Goal: Task Accomplishment & Management: Complete application form

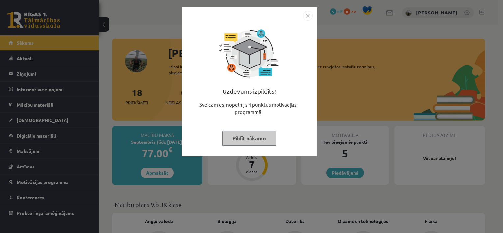
click at [254, 141] on button "Pildīt nākamo" at bounding box center [249, 138] width 54 height 15
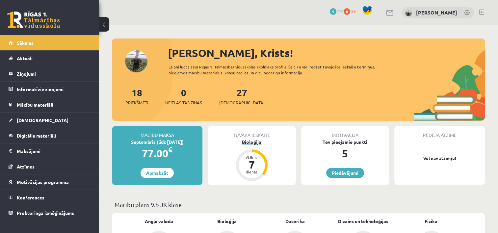
click at [257, 168] on div "7" at bounding box center [252, 164] width 20 height 11
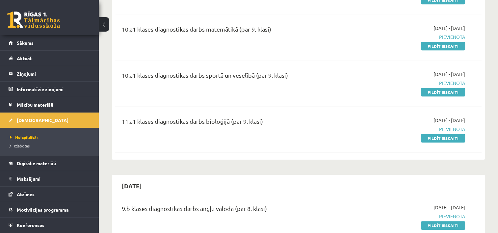
scroll to position [439, 0]
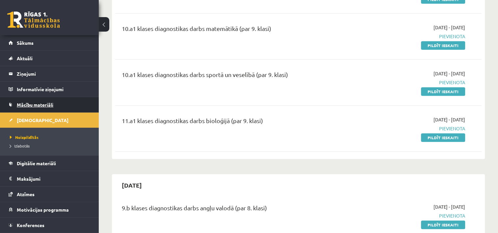
click at [41, 109] on link "Mācību materiāli" at bounding box center [50, 104] width 82 height 15
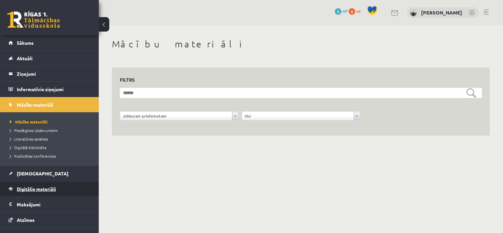
click at [36, 186] on link "Digitālie materiāli" at bounding box center [50, 188] width 82 height 15
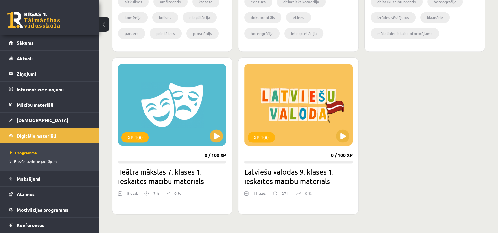
scroll to position [887, 0]
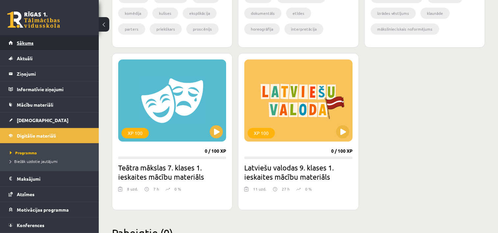
click at [24, 48] on link "Sākums" at bounding box center [50, 42] width 82 height 15
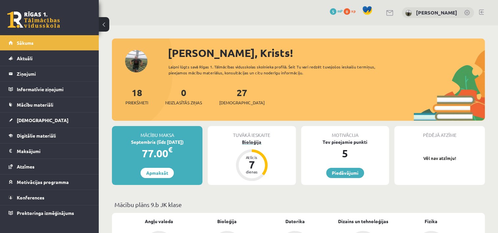
click at [256, 170] on div "dienas" at bounding box center [252, 172] width 20 height 4
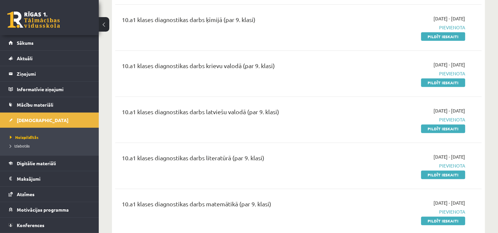
scroll to position [277, 0]
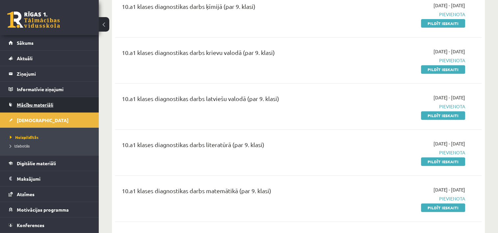
click at [34, 106] on span "Mācību materiāli" at bounding box center [35, 105] width 37 height 6
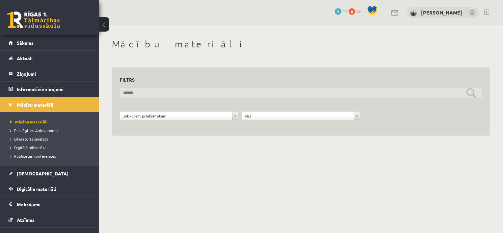
click at [141, 92] on input "text" at bounding box center [301, 93] width 362 height 10
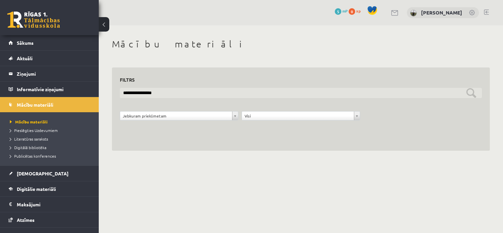
click at [471, 91] on input "**********" at bounding box center [301, 93] width 362 height 10
type input "*"
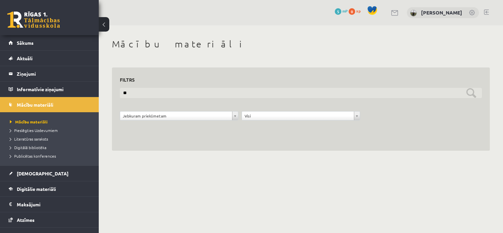
type input "*"
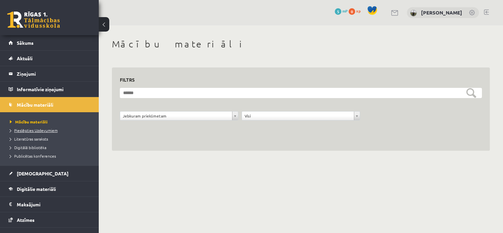
click at [54, 131] on span "Pieslēgties Uzdevumiem" at bounding box center [34, 130] width 48 height 5
click at [36, 140] on span "Literatūras saraksts" at bounding box center [29, 138] width 38 height 5
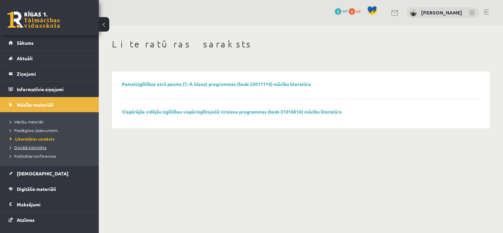
click at [35, 146] on span "Digitālā bibliotēka" at bounding box center [28, 147] width 37 height 5
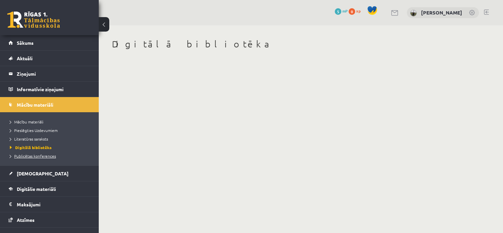
click at [35, 156] on span "Publicētas konferences" at bounding box center [33, 155] width 46 height 5
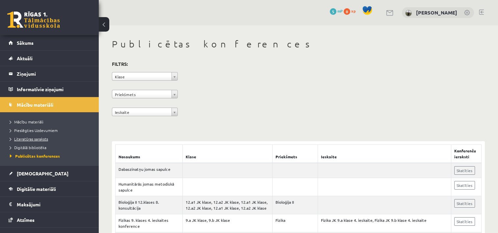
click at [36, 140] on span "Literatūras saraksts" at bounding box center [29, 138] width 38 height 5
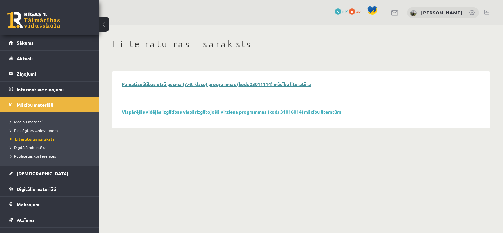
click at [165, 82] on link "Pamatizglītības otrā posma (7.-9. klase) programmas (kods 23011114) mācību lite…" at bounding box center [216, 84] width 189 height 6
click at [30, 43] on span "Sākums" at bounding box center [25, 43] width 17 height 6
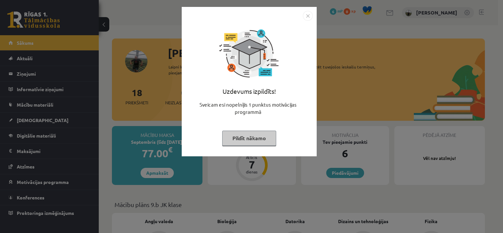
click at [245, 137] on button "Pildīt nākamo" at bounding box center [249, 138] width 54 height 15
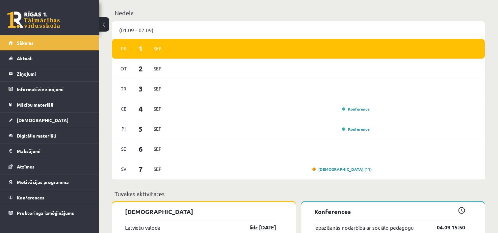
scroll to position [470, 0]
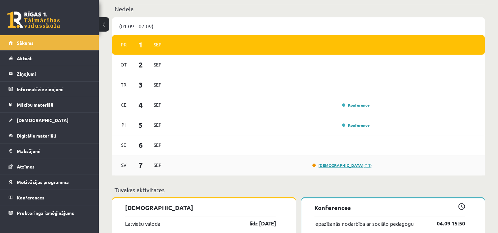
click at [353, 165] on link "Ieskaite (11)" at bounding box center [342, 165] width 59 height 5
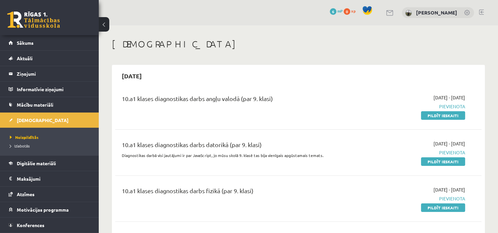
drag, startPoint x: 440, startPoint y: 116, endPoint x: 290, endPoint y: 20, distance: 177.8
click at [440, 116] on link "Pildīt ieskaiti" at bounding box center [443, 115] width 44 height 9
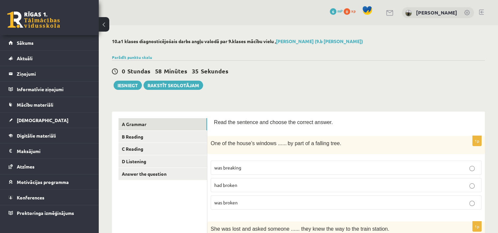
click at [260, 202] on p "was broken" at bounding box center [346, 202] width 264 height 7
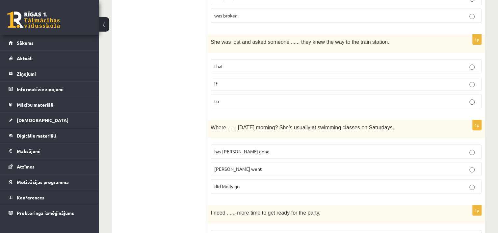
scroll to position [198, 0]
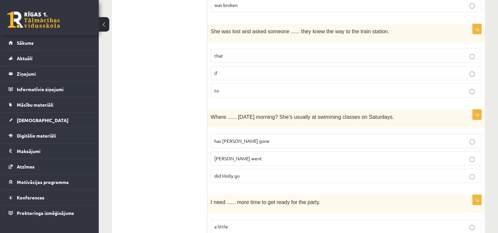
click at [476, 159] on p "[PERSON_NAME] went" at bounding box center [346, 158] width 264 height 7
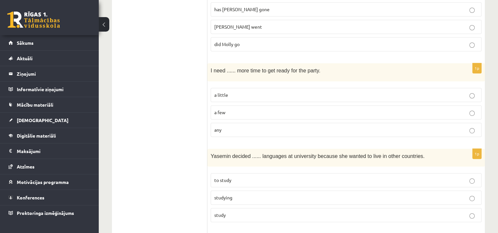
scroll to position [362, 0]
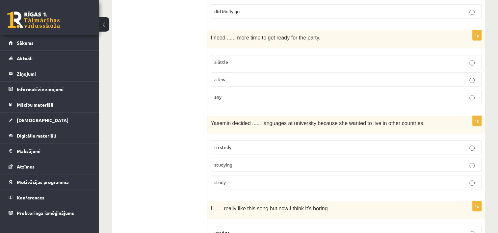
click at [328, 145] on p "to study" at bounding box center [346, 147] width 264 height 7
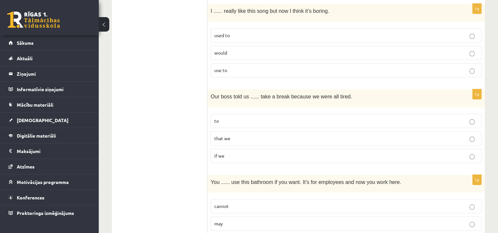
scroll to position [593, 0]
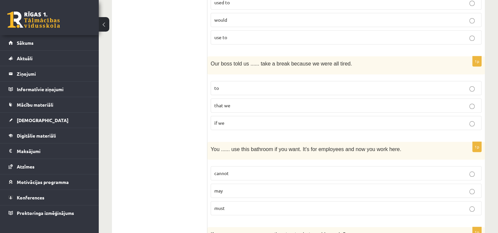
click at [248, 187] on p "may" at bounding box center [346, 190] width 264 height 7
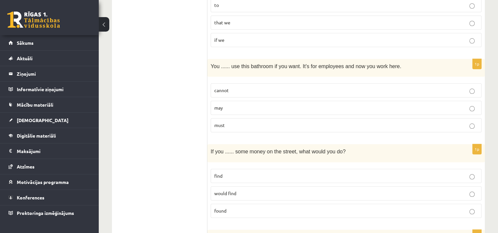
scroll to position [692, 0]
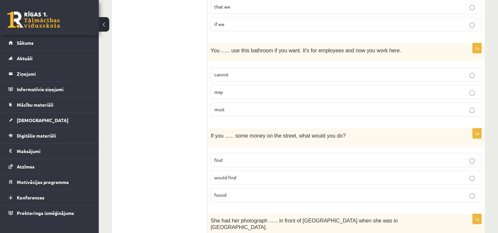
click at [377, 157] on p "find" at bounding box center [346, 160] width 264 height 7
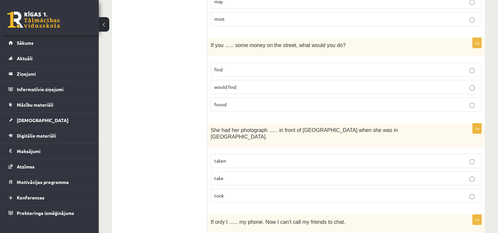
scroll to position [791, 0]
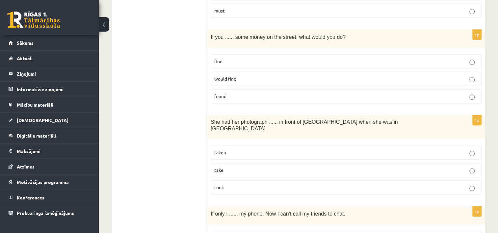
click at [265, 149] on p "taken" at bounding box center [346, 152] width 264 height 7
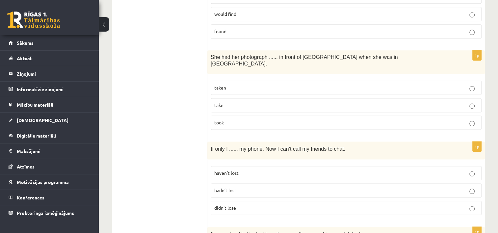
scroll to position [856, 0]
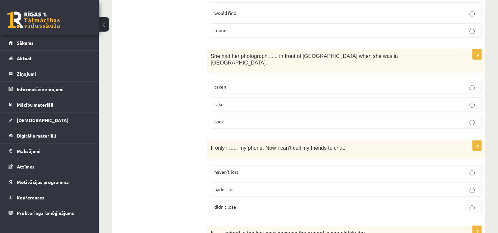
click at [245, 169] on p "haven’t lost" at bounding box center [346, 172] width 264 height 7
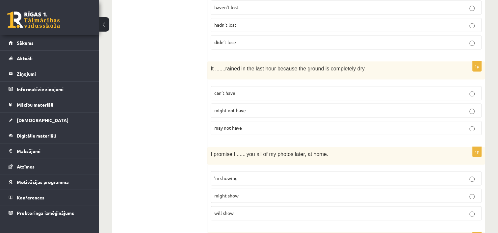
scroll to position [1054, 0]
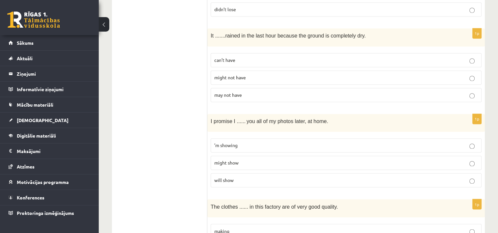
click at [404, 57] on p "can’t have" at bounding box center [346, 60] width 264 height 7
click at [274, 177] on p "will show" at bounding box center [346, 180] width 264 height 7
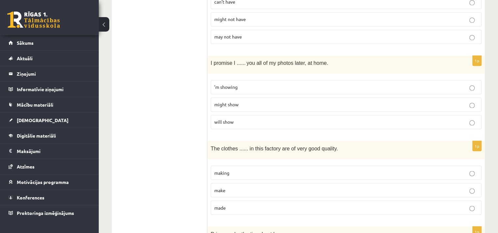
scroll to position [1120, 0]
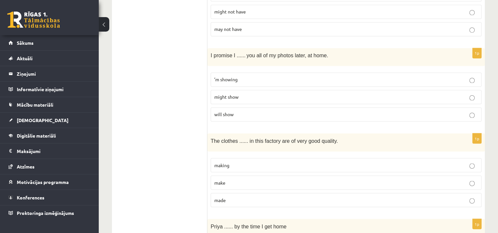
click at [230, 197] on p "made" at bounding box center [346, 200] width 264 height 7
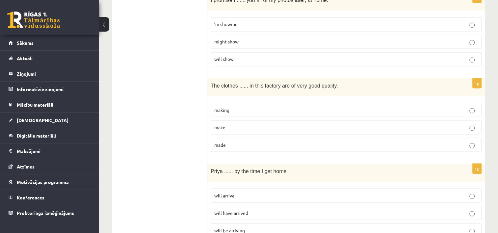
scroll to position [1186, 0]
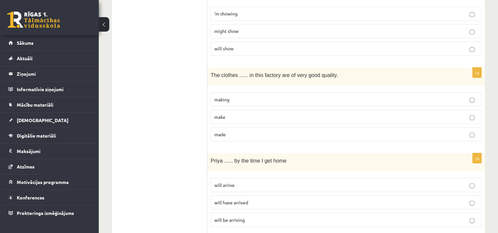
click at [241, 217] on span "will be arriving" at bounding box center [229, 220] width 31 height 6
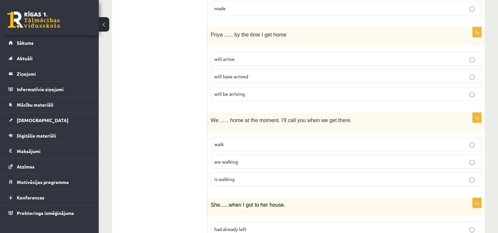
scroll to position [1318, 0]
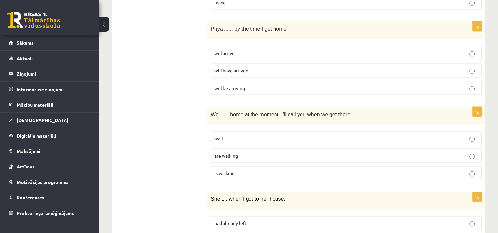
click at [239, 153] on p "are walking" at bounding box center [346, 156] width 264 height 7
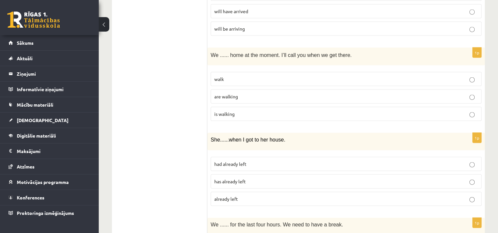
scroll to position [1416, 0]
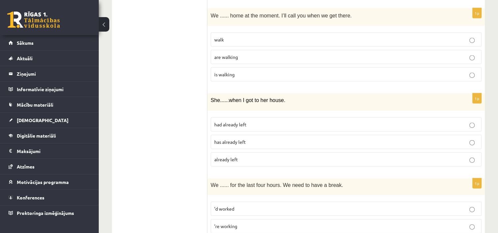
click at [249, 139] on p "has already left" at bounding box center [346, 142] width 264 height 7
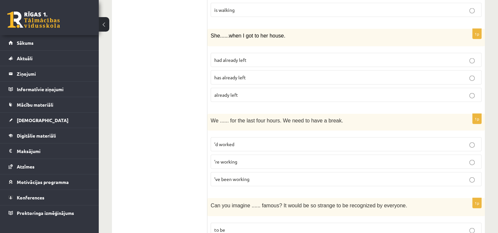
scroll to position [1482, 0]
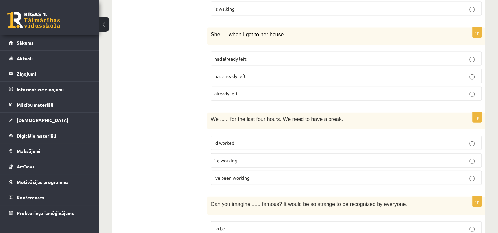
click at [234, 175] on span "’ve been working" at bounding box center [231, 178] width 35 height 6
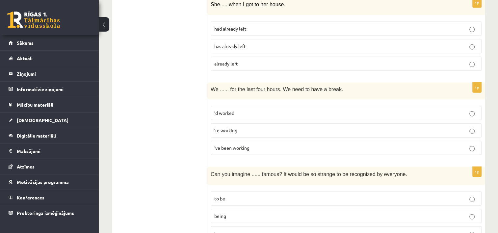
scroll to position [1581, 0]
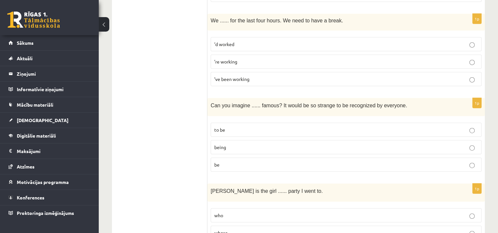
click at [235, 144] on p "being" at bounding box center [346, 147] width 264 height 7
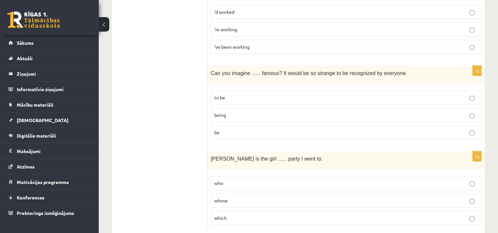
scroll to position [1614, 0]
click at [228, 179] on p "who" at bounding box center [346, 182] width 264 height 7
click at [224, 197] on span "whose" at bounding box center [221, 200] width 14 height 6
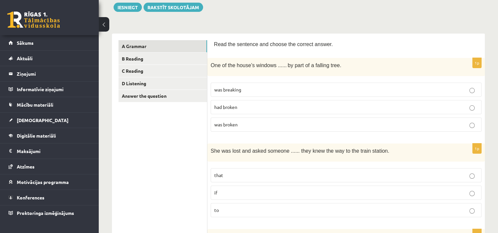
scroll to position [83, 0]
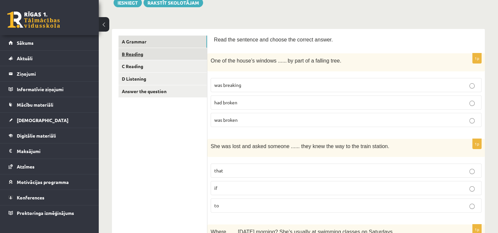
click at [148, 55] on link "B Reading" at bounding box center [163, 54] width 89 height 12
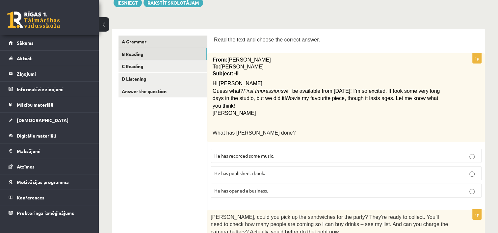
click at [146, 40] on link "A Grammar" at bounding box center [163, 42] width 89 height 12
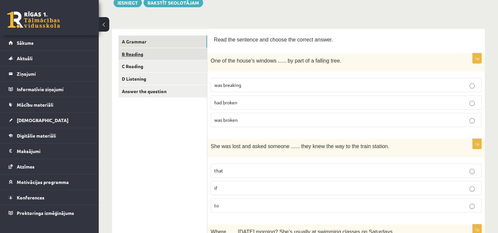
click at [142, 54] on link "B Reading" at bounding box center [163, 54] width 89 height 12
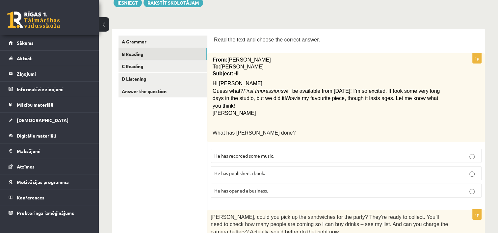
click at [269, 153] on span "He has recorded some music." at bounding box center [244, 156] width 60 height 6
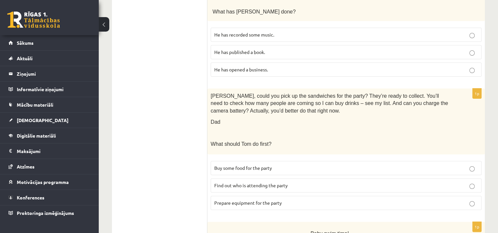
scroll to position [214, 0]
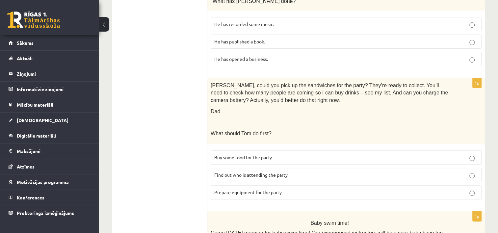
click at [293, 189] on p "Prepare equipment for the party" at bounding box center [346, 192] width 264 height 7
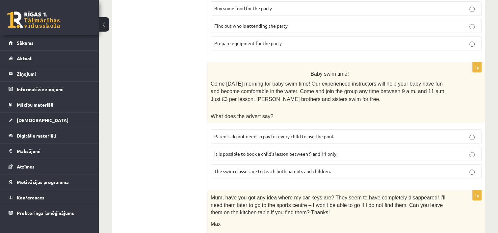
scroll to position [379, 0]
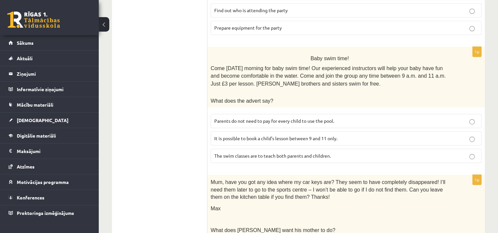
click at [415, 132] on label "It is possible to book a child’s lesson between 9 and 11 only." at bounding box center [346, 138] width 271 height 14
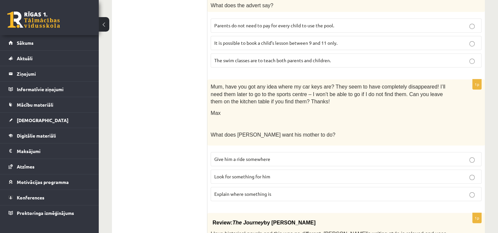
scroll to position [511, 0]
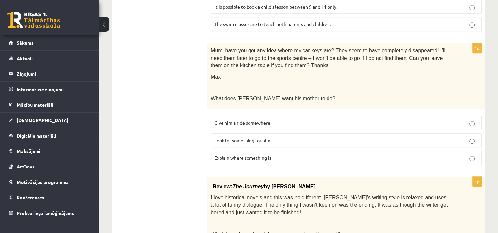
click at [293, 137] on p "Look for something for him" at bounding box center [346, 140] width 264 height 7
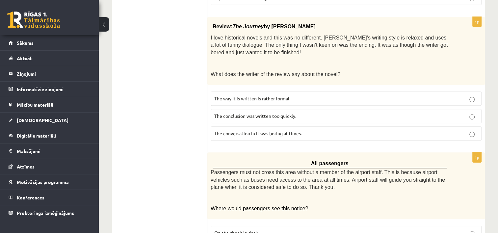
scroll to position [676, 0]
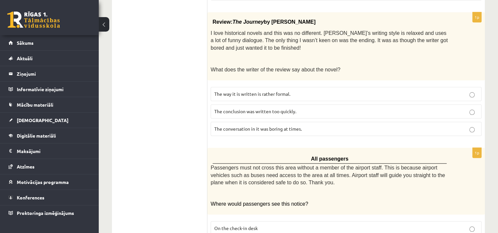
click at [312, 125] on p "The conversation in it was boring at times." at bounding box center [346, 128] width 264 height 7
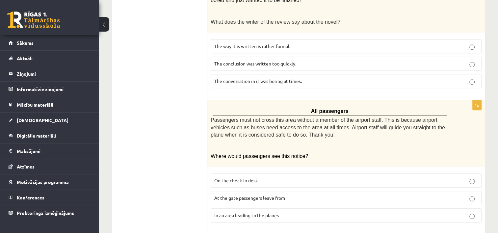
scroll to position [724, 0]
click at [248, 212] on span "In an area leading to the planes" at bounding box center [246, 215] width 65 height 6
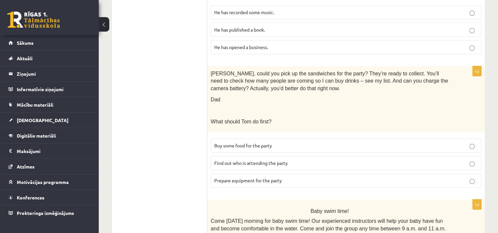
scroll to position [0, 0]
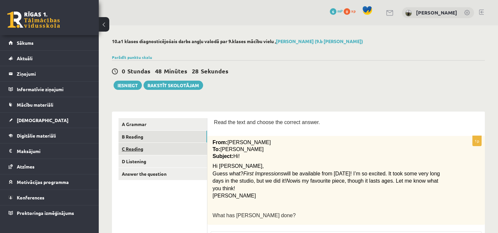
click at [145, 151] on link "C Reading" at bounding box center [163, 149] width 89 height 12
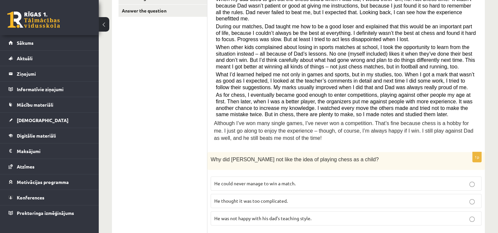
scroll to position [202, 0]
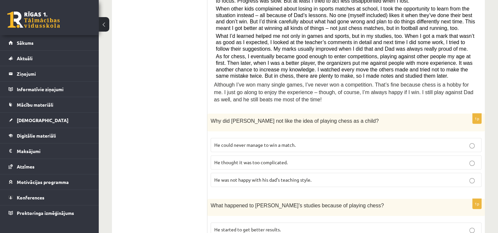
click at [352, 159] on p "He thought it was too complicated." at bounding box center [346, 162] width 264 height 7
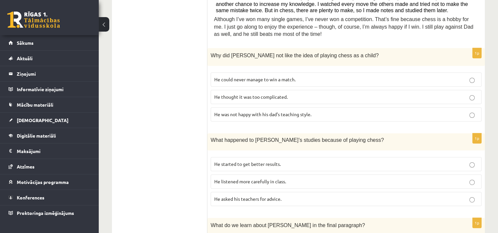
scroll to position [268, 0]
click at [291, 160] on p "He started to get better results." at bounding box center [346, 163] width 264 height 7
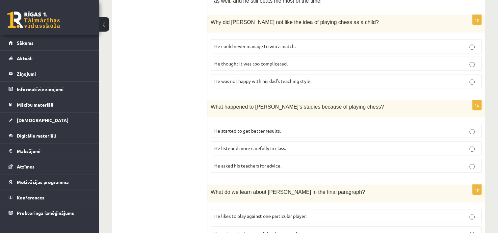
scroll to position [334, 0]
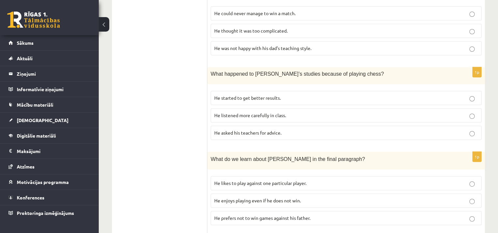
click at [443, 180] on p "He likes to play against one particular player." at bounding box center [346, 183] width 264 height 7
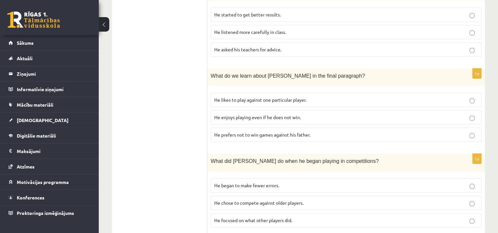
scroll to position [432, 0]
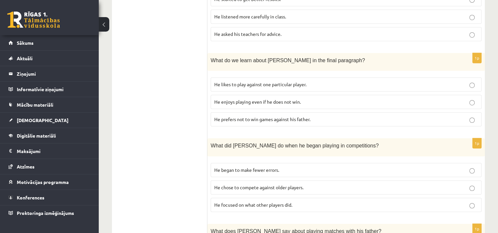
click at [332, 184] on p "He chose to compete against older players." at bounding box center [346, 187] width 264 height 7
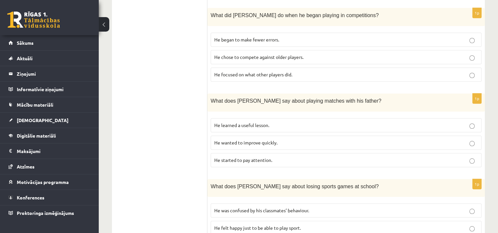
scroll to position [564, 0]
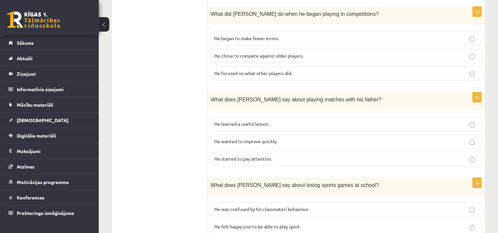
click at [325, 121] on p "He learned a useful lesson." at bounding box center [346, 124] width 264 height 7
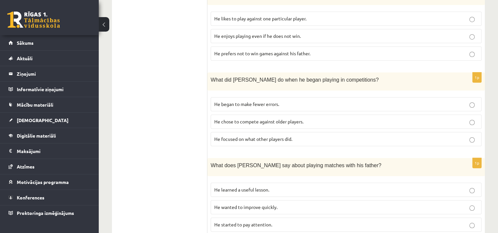
scroll to position [531, 0]
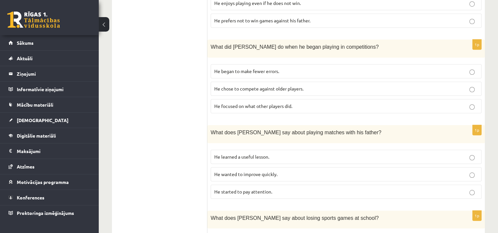
click at [282, 171] on p "He wanted to improve quickly." at bounding box center [346, 174] width 264 height 7
click at [285, 153] on p "He learned a useful lesson." at bounding box center [346, 156] width 264 height 7
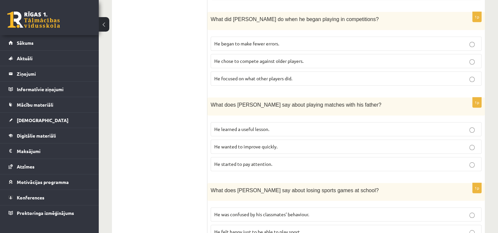
scroll to position [597, 0]
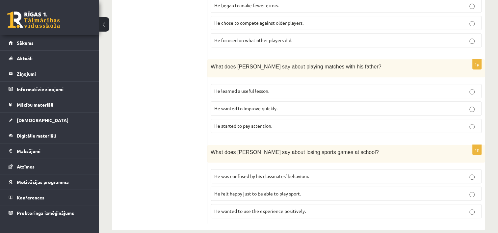
click at [312, 173] on p "He was confused by his classmates’ behaviour." at bounding box center [346, 176] width 264 height 7
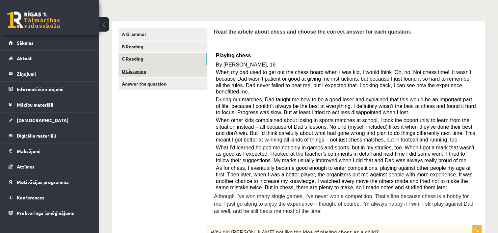
scroll to position [4, 0]
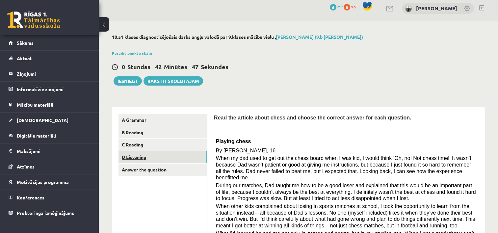
click at [142, 154] on link "D Listening" at bounding box center [163, 157] width 89 height 12
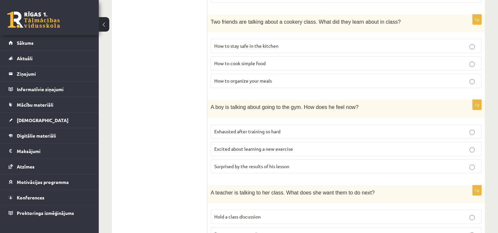
scroll to position [334, 0]
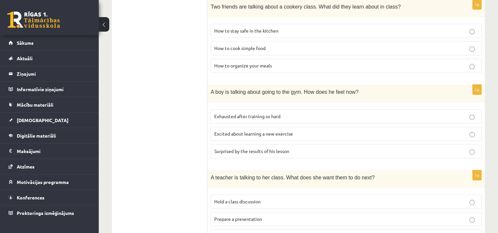
click at [300, 149] on p "Surprised by the results of his lesson" at bounding box center [346, 151] width 264 height 7
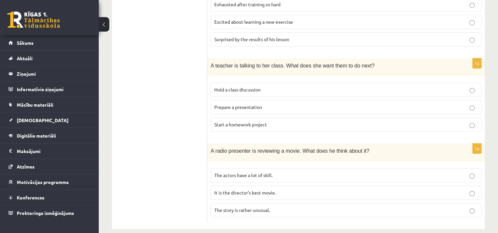
scroll to position [452, 0]
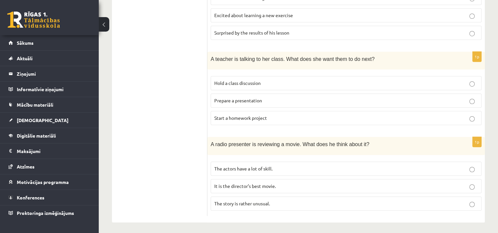
click at [285, 203] on p "The story is rather unusual." at bounding box center [346, 203] width 264 height 7
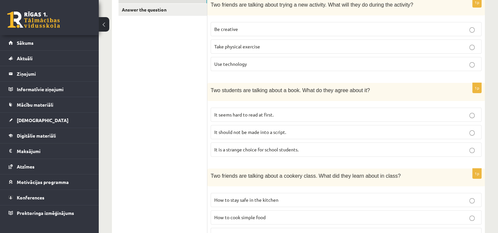
scroll to position [165, 0]
click at [308, 149] on p "It is a strange choice for school students." at bounding box center [346, 149] width 264 height 7
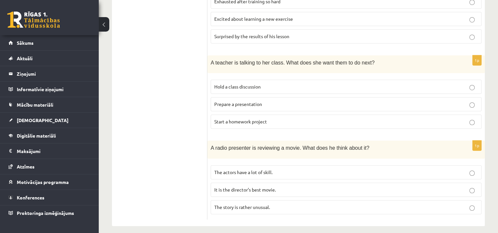
scroll to position [452, 0]
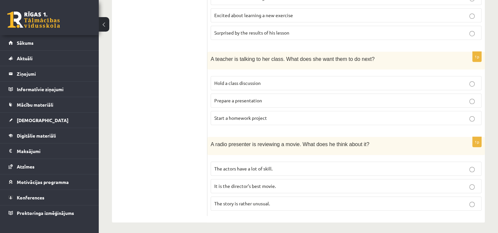
click at [300, 99] on p "Prepare a presentation" at bounding box center [346, 100] width 264 height 7
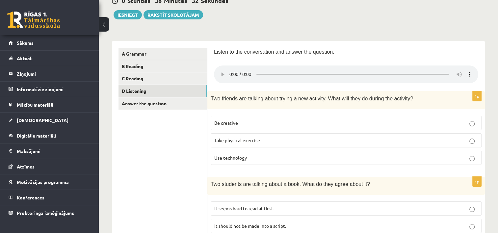
scroll to position [0, 0]
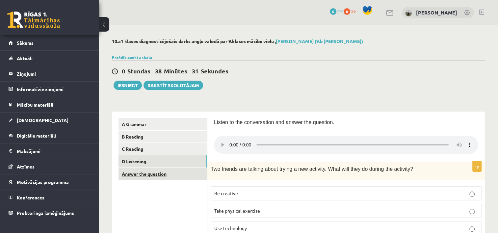
click at [138, 175] on link "Answer the question" at bounding box center [163, 174] width 89 height 12
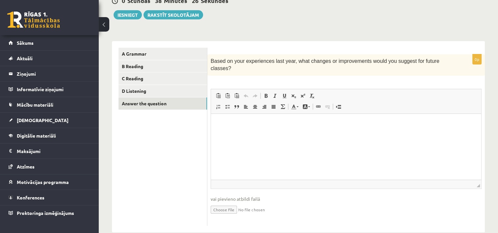
scroll to position [75, 0]
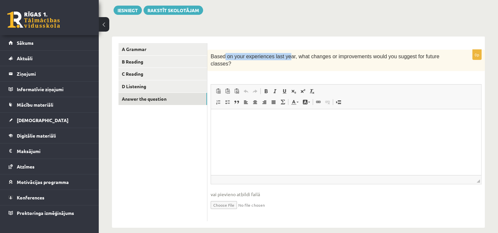
drag, startPoint x: 224, startPoint y: 58, endPoint x: 284, endPoint y: 63, distance: 60.5
click at [284, 63] on div "Based on your experiences last year, what changes or improvements would you sug…" at bounding box center [347, 60] width 278 height 21
click at [282, 60] on div "Based on your experiences last year, what changes or improvements would you sug…" at bounding box center [347, 60] width 278 height 21
click at [344, 56] on span "Based on your experiences last year, what changes or improvements would you sug…" at bounding box center [325, 60] width 229 height 13
click at [328, 129] on html at bounding box center [346, 119] width 270 height 20
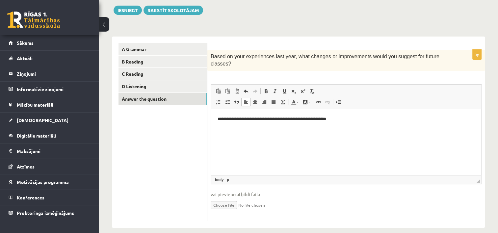
click at [317, 119] on p "**********" at bounding box center [347, 119] width 258 height 7
click at [280, 131] on p "Editor, wiswyg-editor-user-answer-47364083119960" at bounding box center [346, 130] width 257 height 7
click at [280, 129] on html "**********" at bounding box center [346, 119] width 270 height 20
click at [363, 119] on p "**********" at bounding box center [347, 119] width 258 height 7
click at [285, 141] on p "**********" at bounding box center [347, 141] width 258 height 7
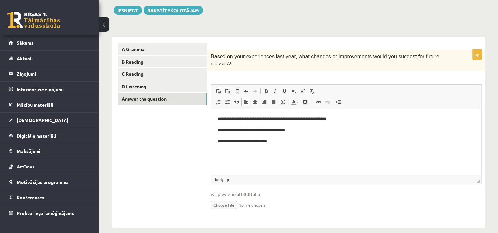
click at [285, 141] on p "**********" at bounding box center [347, 141] width 258 height 7
click at [251, 118] on p "**********" at bounding box center [347, 119] width 258 height 7
click at [252, 118] on p "**********" at bounding box center [347, 119] width 258 height 7
click at [278, 141] on p "**********" at bounding box center [347, 141] width 258 height 7
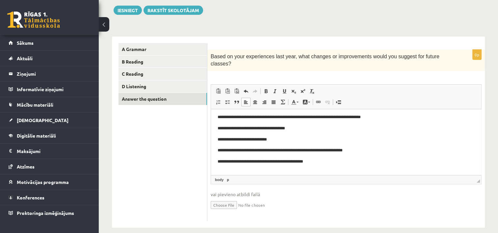
scroll to position [2, 0]
click at [267, 161] on p "**********" at bounding box center [344, 161] width 252 height 7
click at [273, 159] on p "**********" at bounding box center [344, 161] width 252 height 7
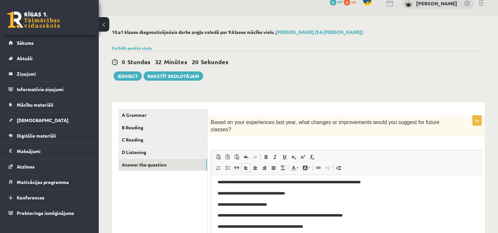
scroll to position [21, 0]
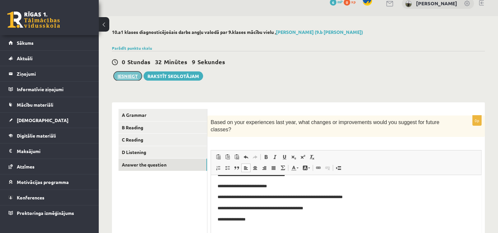
click at [135, 75] on button "Iesniegt" at bounding box center [128, 75] width 28 height 9
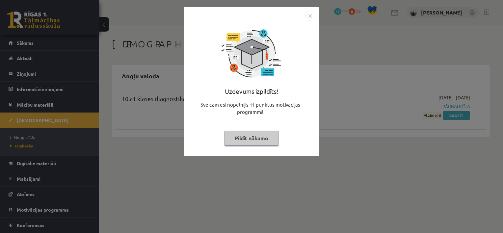
click at [265, 139] on button "Pildīt nākamo" at bounding box center [252, 138] width 54 height 15
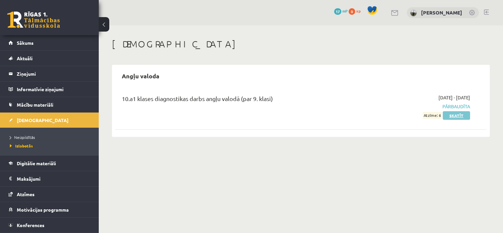
click at [456, 116] on link "Skatīt" at bounding box center [456, 115] width 27 height 9
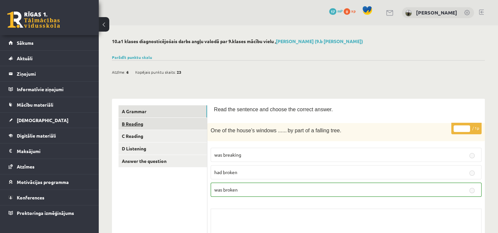
click at [140, 122] on link "B Reading" at bounding box center [163, 124] width 89 height 12
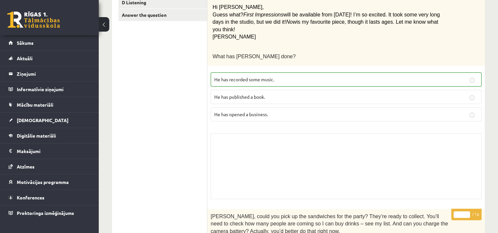
scroll to position [45, 0]
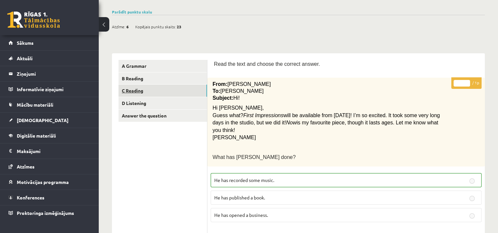
click at [132, 91] on link "C Reading" at bounding box center [163, 91] width 89 height 12
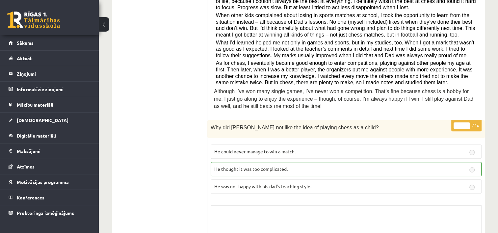
scroll to position [0, 0]
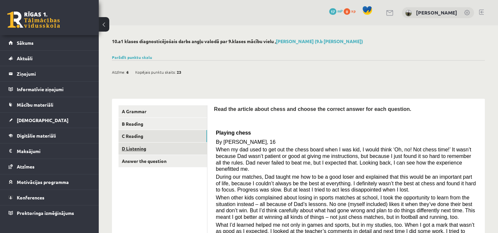
click at [139, 150] on link "D Listening" at bounding box center [163, 149] width 89 height 12
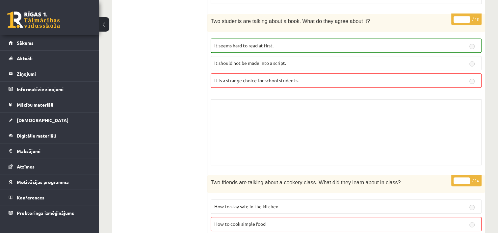
scroll to position [33, 0]
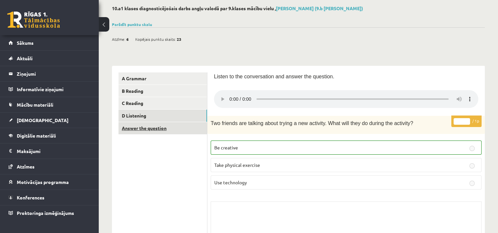
click at [133, 127] on link "Answer the question" at bounding box center [163, 128] width 89 height 12
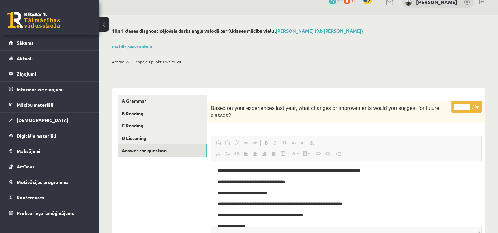
scroll to position [0, 0]
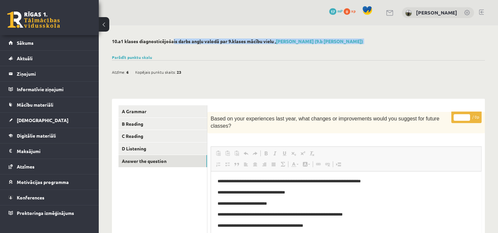
drag, startPoint x: 161, startPoint y: 41, endPoint x: 233, endPoint y: 46, distance: 71.6
click at [233, 46] on div "10.a1 klases diagnosticējošais darbs angļu valodā par 9.klases mācību vielu , K…" at bounding box center [299, 202] width 400 height 354
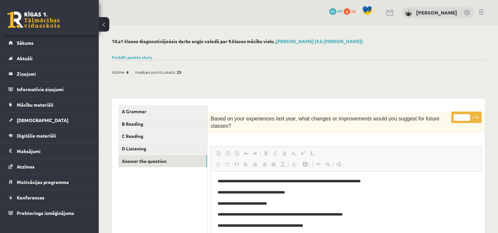
drag, startPoint x: 233, startPoint y: 46, endPoint x: 181, endPoint y: 55, distance: 52.8
click at [181, 55] on div "Parādīt punktu skalu Atzīme No Līdz 1 0 7 2 8 11 3 12 15 4 16 18 5 19 22 6 23 2…" at bounding box center [298, 57] width 373 height 6
drag, startPoint x: 134, startPoint y: 69, endPoint x: 171, endPoint y: 74, distance: 37.2
click at [171, 74] on div "Atzīme: 6 Kopējais punktu skaits: 23" at bounding box center [150, 72] width 76 height 10
drag, startPoint x: 171, startPoint y: 74, endPoint x: 165, endPoint y: 81, distance: 9.6
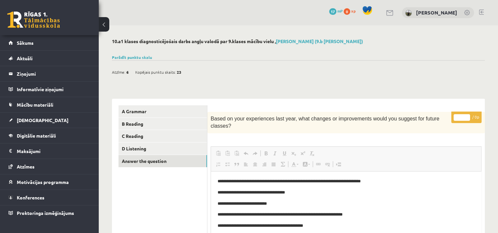
click at [165, 81] on div "10.a1 klases diagnosticējošais darbs angļu valodā par 9.klases mācību vielu , K…" at bounding box center [299, 202] width 400 height 354
drag, startPoint x: 181, startPoint y: 70, endPoint x: 145, endPoint y: 70, distance: 35.6
click at [145, 70] on div "Atzīme: 6 Kopējais punktu skaits: 23" at bounding box center [150, 72] width 76 height 10
drag, startPoint x: 145, startPoint y: 70, endPoint x: 137, endPoint y: 81, distance: 13.2
click at [137, 81] on div "10.a1 klases diagnosticējošais darbs angļu valodā par 9.klases mācību vielu , K…" at bounding box center [299, 202] width 400 height 354
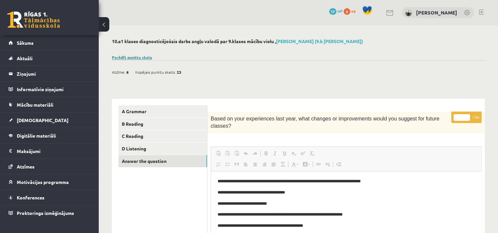
click at [125, 58] on link "Parādīt punktu skalu" at bounding box center [132, 57] width 40 height 5
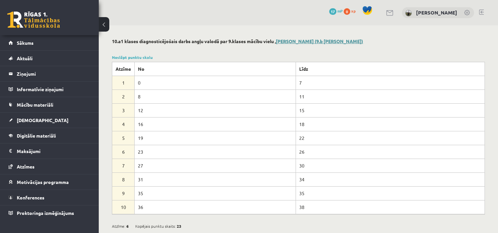
click at [293, 43] on link "Krists Robinsons (9.b JK klase)" at bounding box center [319, 41] width 87 height 6
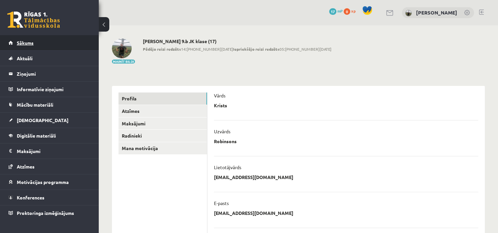
click at [33, 43] on span "Sākums" at bounding box center [25, 43] width 17 height 6
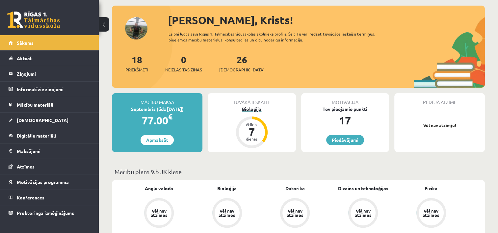
scroll to position [66, 0]
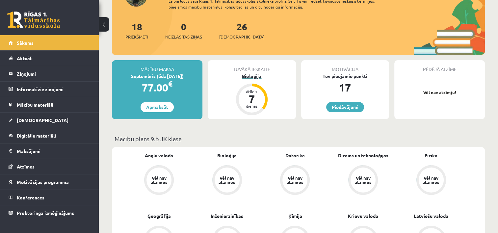
click at [250, 98] on div "7" at bounding box center [252, 99] width 20 height 11
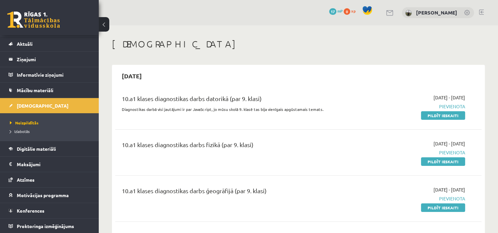
click at [334, 9] on span "17" at bounding box center [332, 11] width 7 height 7
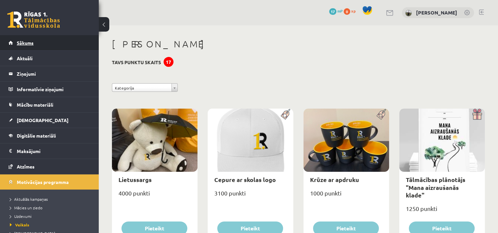
click at [32, 40] on link "Sākums" at bounding box center [50, 42] width 82 height 15
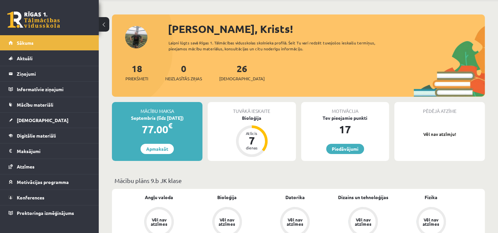
scroll to position [33, 0]
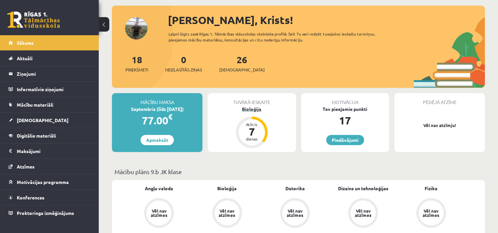
click at [250, 129] on div "7" at bounding box center [252, 131] width 20 height 11
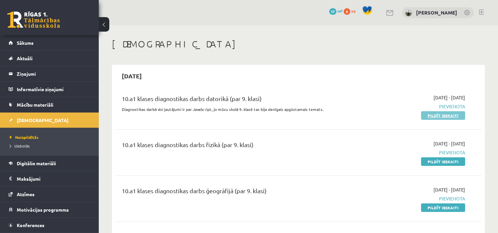
click at [438, 116] on link "Pildīt ieskaiti" at bounding box center [443, 115] width 44 height 9
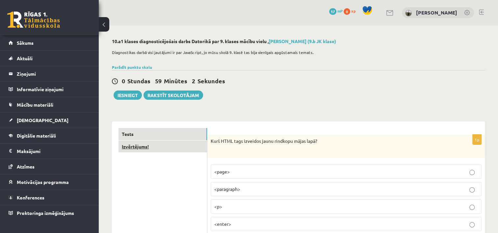
scroll to position [33, 0]
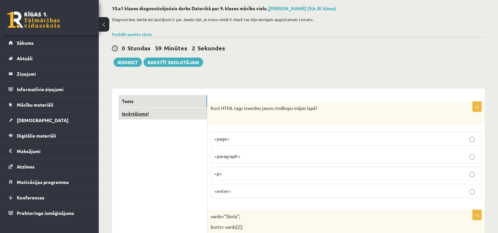
click at [146, 116] on link "Izvērtējums!" at bounding box center [163, 114] width 89 height 12
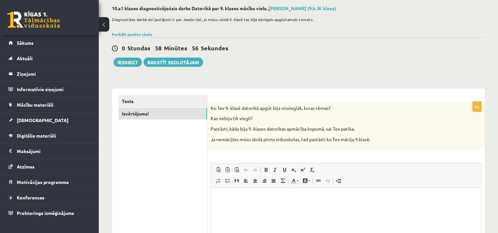
scroll to position [66, 0]
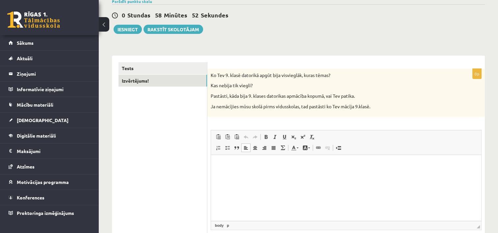
click at [263, 162] on p "Editor, wiswyg-editor-user-answer-47364038049720" at bounding box center [346, 165] width 257 height 7
click at [277, 175] on html "**********" at bounding box center [346, 165] width 270 height 20
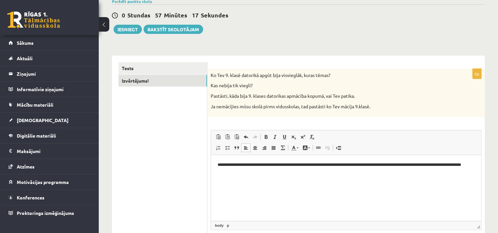
click at [263, 178] on html "**********" at bounding box center [346, 168] width 270 height 27
click at [126, 67] on link "Tests" at bounding box center [163, 68] width 89 height 12
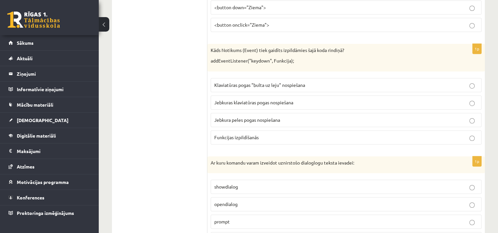
scroll to position [428, 0]
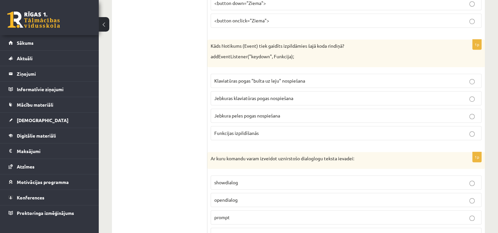
click at [345, 98] on p "Jebkuras klaviatūras pogas nospiešana" at bounding box center [346, 98] width 264 height 7
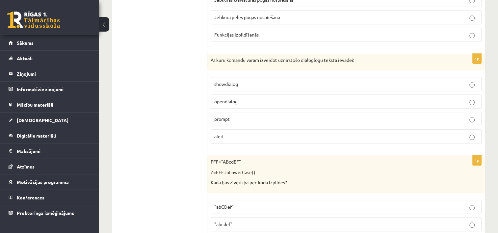
scroll to position [527, 0]
click at [281, 116] on p "prompt" at bounding box center [346, 118] width 264 height 7
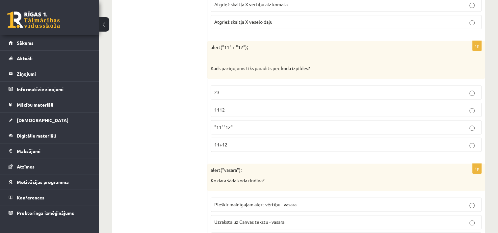
scroll to position [1021, 0]
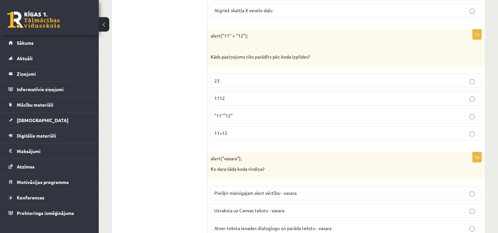
click at [236, 78] on p "23" at bounding box center [346, 80] width 264 height 7
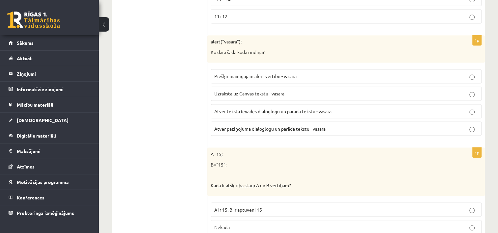
scroll to position [1153, 0]
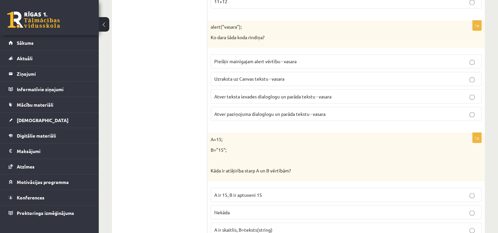
click at [420, 111] on p "Atver paziņojuma dialoglogu un parāda tekstu - vasara" at bounding box center [346, 113] width 264 height 7
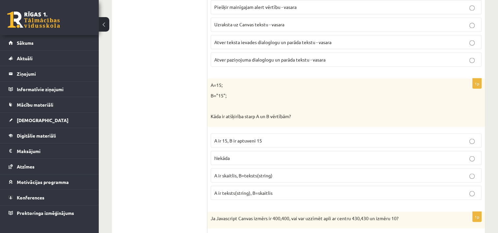
scroll to position [1219, 0]
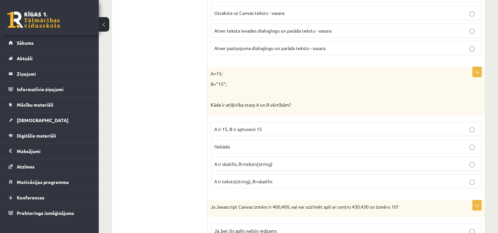
click at [252, 143] on p "Nekāda" at bounding box center [346, 146] width 264 height 7
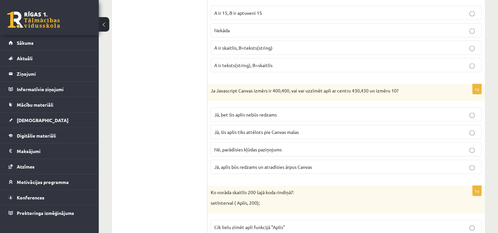
scroll to position [1351, 0]
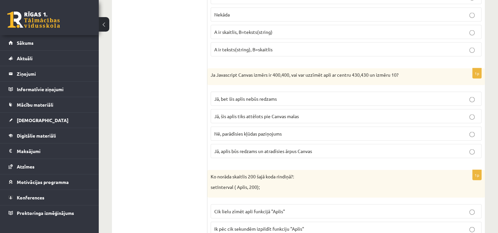
click at [276, 131] on span "Nē, parādīsies kļūdas paziņojums" at bounding box center [248, 134] width 68 height 6
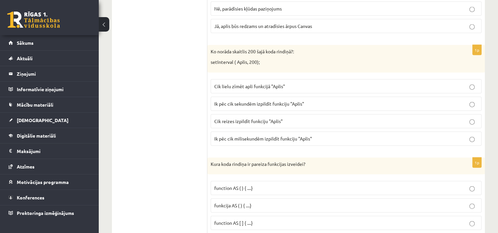
scroll to position [1487, 0]
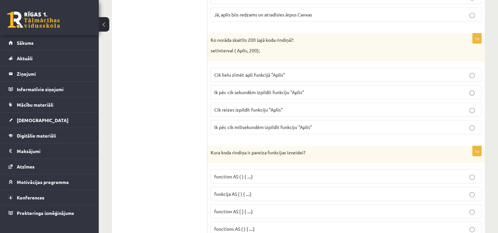
click at [298, 106] on p "Cik reizes izpildīt funkciju "Aplis"" at bounding box center [346, 109] width 264 height 7
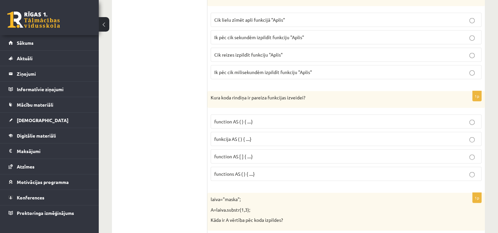
scroll to position [1553, 0]
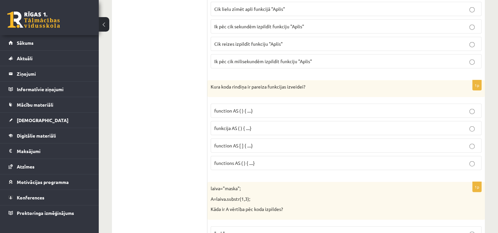
click at [290, 142] on p "function AS [ ] { ....}" at bounding box center [346, 145] width 264 height 7
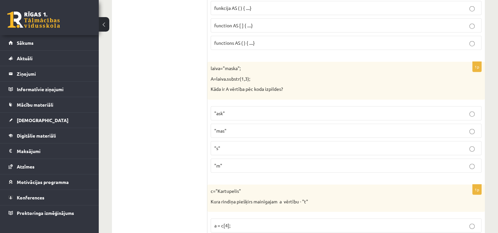
scroll to position [1685, 0]
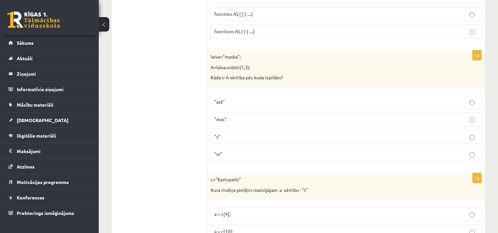
click at [249, 98] on p ""ask"" at bounding box center [346, 101] width 264 height 7
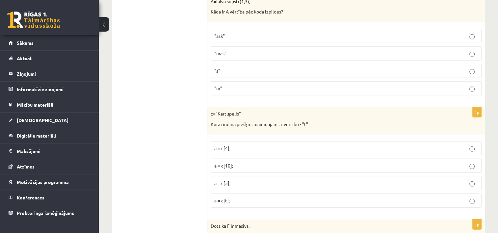
scroll to position [1784, 0]
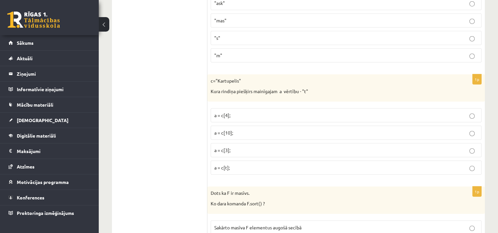
click at [235, 164] on p "a = c[t];" at bounding box center [346, 167] width 264 height 7
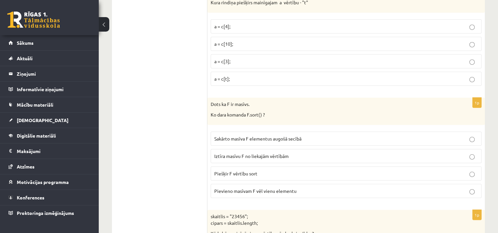
scroll to position [1882, 0]
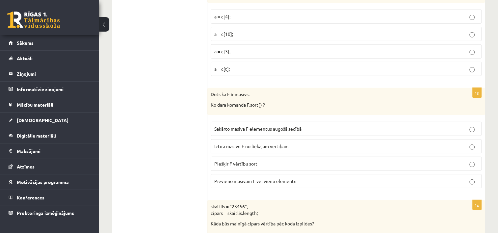
click at [282, 126] on span "Sakārto masīva F elementus augošā secībā" at bounding box center [257, 129] width 87 height 6
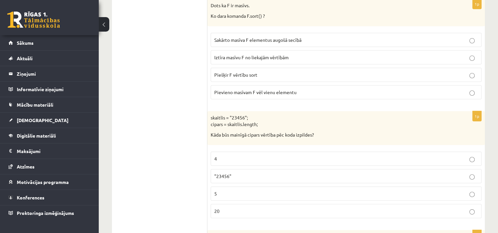
scroll to position [1981, 0]
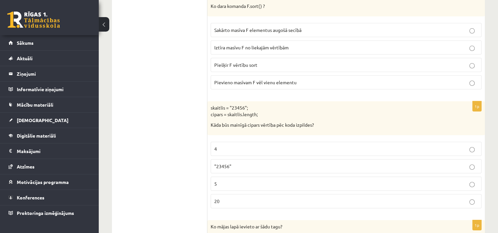
click at [237, 163] on p ""23456"" at bounding box center [346, 166] width 264 height 7
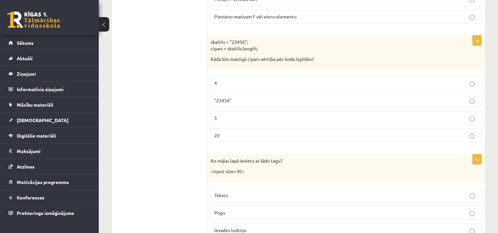
scroll to position [2014, 0]
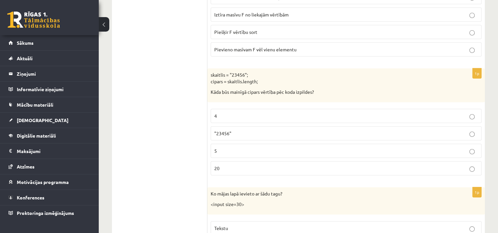
click at [232, 148] on p "5" at bounding box center [346, 151] width 264 height 7
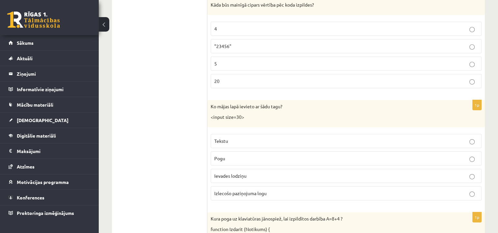
scroll to position [2113, 0]
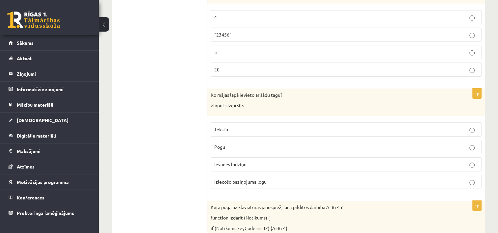
click at [251, 126] on p "Tekstu" at bounding box center [346, 129] width 264 height 7
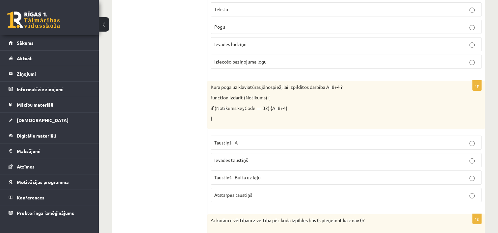
scroll to position [2245, 0]
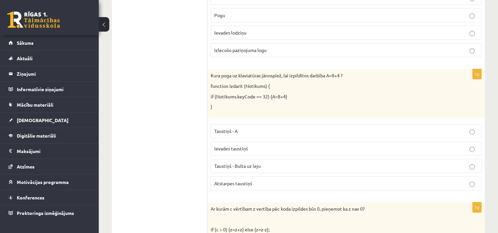
drag, startPoint x: 266, startPoint y: 130, endPoint x: 268, endPoint y: 154, distance: 24.1
click at [268, 163] on p "Taustiņš - Bulta uz leju" at bounding box center [346, 166] width 264 height 7
click at [267, 143] on label "Ievades taustiņš" at bounding box center [346, 149] width 271 height 14
click at [258, 128] on p "Taustiņš - A" at bounding box center [346, 131] width 264 height 7
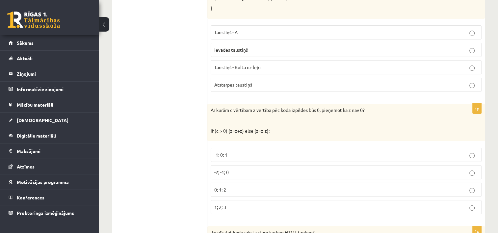
scroll to position [2377, 0]
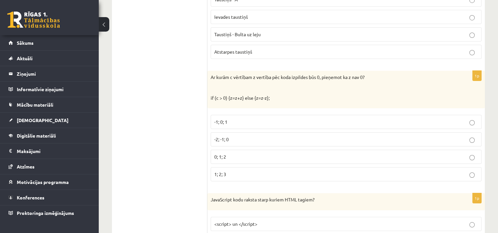
click at [245, 136] on p "-2; -1; 0" at bounding box center [346, 139] width 264 height 7
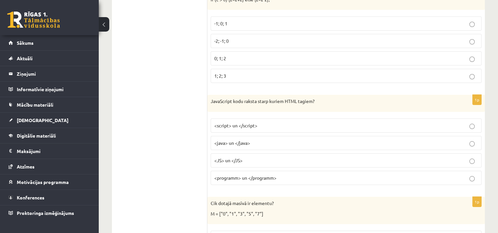
scroll to position [2475, 0]
click at [259, 119] on label "<script> un </script>" at bounding box center [346, 125] width 271 height 14
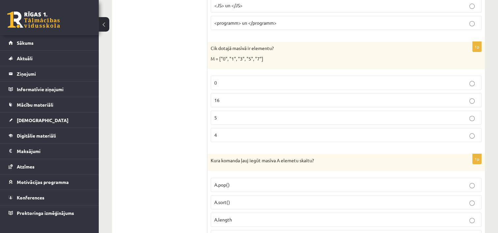
scroll to position [2640, 0]
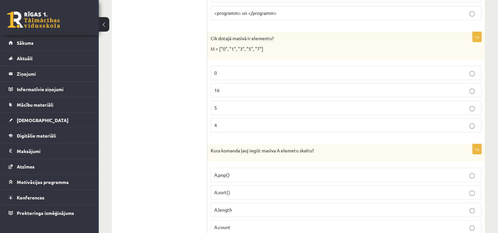
click at [256, 87] on p "16" at bounding box center [346, 90] width 264 height 7
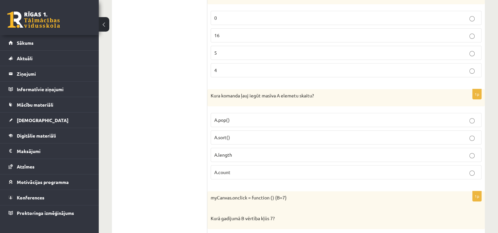
scroll to position [2706, 0]
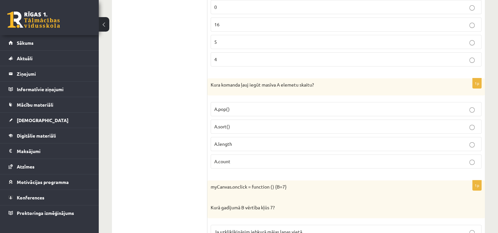
click at [256, 106] on p "A.pop()" at bounding box center [346, 109] width 264 height 7
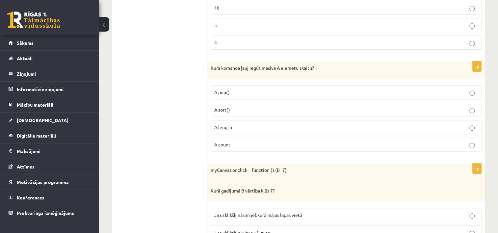
scroll to position [2739, 0]
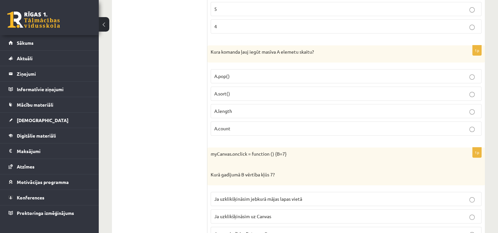
click at [240, 125] on p "A.count" at bounding box center [346, 128] width 264 height 7
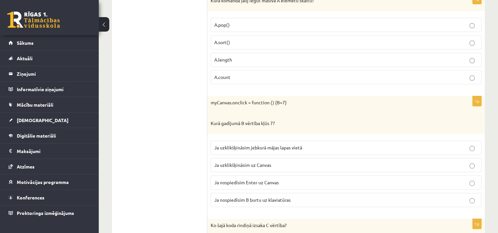
scroll to position [2805, 0]
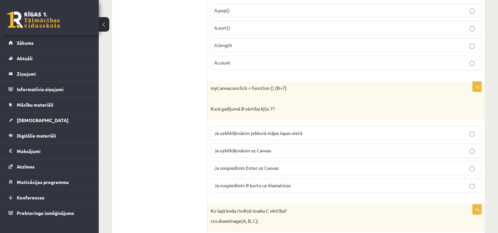
click at [306, 130] on p "Ja uzklikšķināsim jebkurā mājas lapas vietā" at bounding box center [346, 133] width 264 height 7
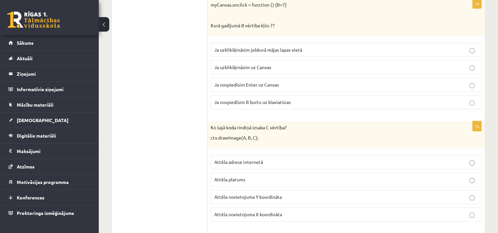
scroll to position [2904, 0]
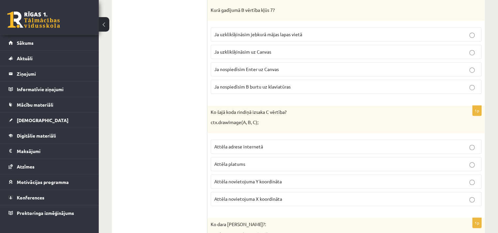
click at [269, 161] on p "Attēla platums" at bounding box center [346, 164] width 264 height 7
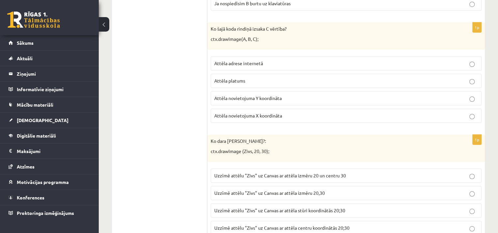
scroll to position [3002, 0]
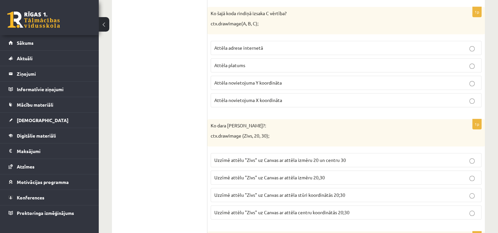
click at [332, 174] on p "Uzzīmē attēlu "Zivs" uz Canvas ar attēla izmēru 20,30" at bounding box center [346, 177] width 264 height 7
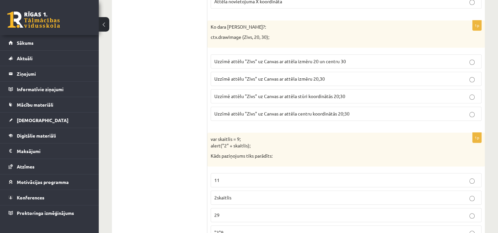
scroll to position [3134, 0]
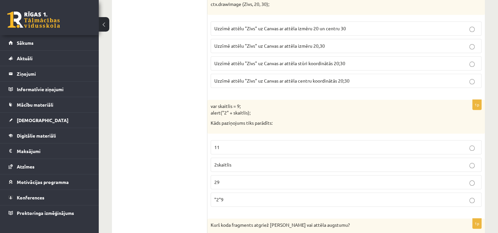
click at [271, 158] on label "2skaitlis" at bounding box center [346, 165] width 271 height 14
click at [475, 196] on p ""2"9" at bounding box center [346, 199] width 264 height 7
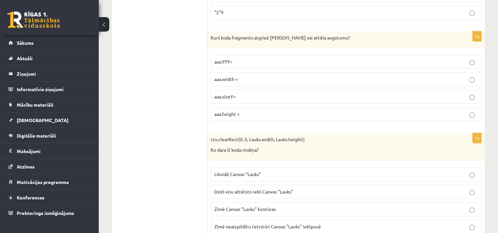
scroll to position [3332, 0]
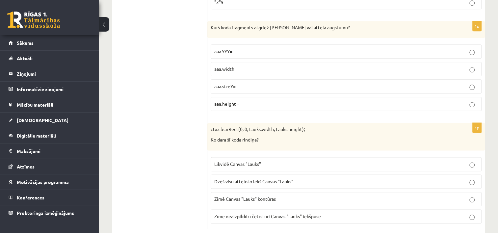
click at [249, 83] on p "aaa.sizeY=" at bounding box center [346, 86] width 264 height 7
click at [245, 100] on p "aaa.height =" at bounding box center [346, 103] width 264 height 7
click at [304, 178] on p "Dzēš visu attēloto iekš Canvas "Lauks"" at bounding box center [346, 181] width 264 height 7
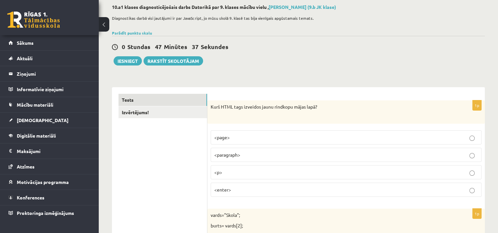
scroll to position [0, 0]
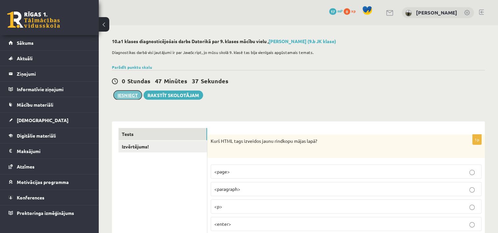
click at [132, 94] on button "Iesniegt" at bounding box center [128, 95] width 28 height 9
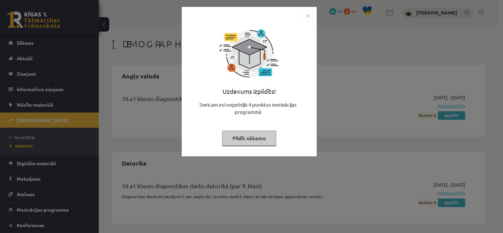
click at [262, 141] on button "Pildīt nākamo" at bounding box center [249, 138] width 54 height 15
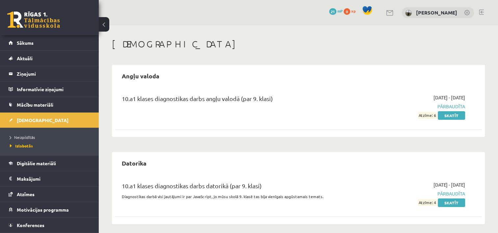
scroll to position [4, 0]
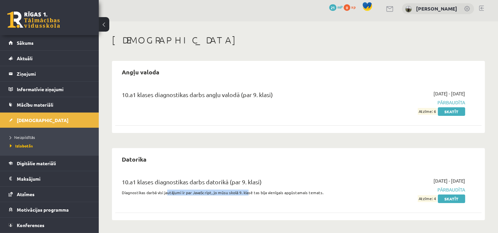
drag, startPoint x: 168, startPoint y: 190, endPoint x: 247, endPoint y: 196, distance: 79.3
click at [247, 196] on div "10.a1 klases diagnostikas darbs datorikā (par 9. klasi) Diagnostikas darbā visi…" at bounding box center [235, 190] width 236 height 25
drag, startPoint x: 247, startPoint y: 196, endPoint x: 313, endPoint y: 194, distance: 65.9
click at [313, 194] on p "Diagnostikas darbā visi jautājumi ir par JavaScript, jo mūsu skolā 9. klasē tas…" at bounding box center [235, 193] width 226 height 6
drag, startPoint x: 428, startPoint y: 200, endPoint x: 435, endPoint y: 197, distance: 7.2
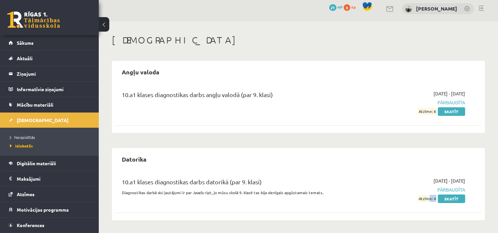
click at [435, 197] on span "Atzīme: 4" at bounding box center [427, 198] width 19 height 7
drag, startPoint x: 437, startPoint y: 197, endPoint x: 381, endPoint y: 193, distance: 56.1
click at [381, 193] on div "2025-09-01 - 2025-09-07 Pārbaudīta Atzīme: 4 Skatīt" at bounding box center [411, 190] width 118 height 25
click at [381, 191] on span "Pārbaudīta" at bounding box center [411, 189] width 108 height 7
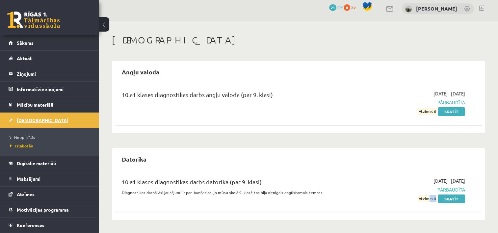
click at [34, 122] on span "[DEMOGRAPHIC_DATA]" at bounding box center [43, 120] width 52 height 6
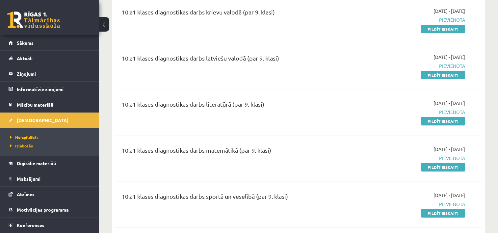
scroll to position [235, 0]
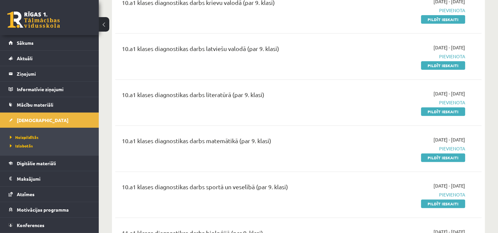
drag, startPoint x: 281, startPoint y: 140, endPoint x: 115, endPoint y: 134, distance: 166.4
click at [115, 134] on div "10.a1 klases diagnostikas darbs matemātikā (par 9. klasi) 2025-09-01 - 2025-09-…" at bounding box center [298, 149] width 367 height 38
drag, startPoint x: 115, startPoint y: 134, endPoint x: 120, endPoint y: 137, distance: 5.5
click at [120, 136] on div "10.a1 klases diagnostikas darbs matemātikā (par 9. klasi)" at bounding box center [235, 148] width 236 height 25
click at [271, 158] on div "10.a1 klases diagnostikas darbs matemātikā (par 9. klasi)" at bounding box center [235, 148] width 236 height 25
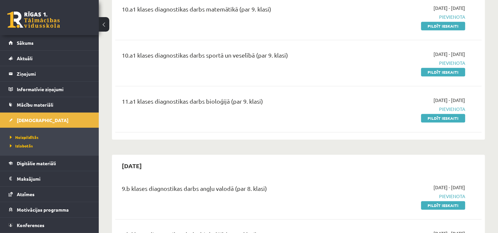
scroll to position [333, 0]
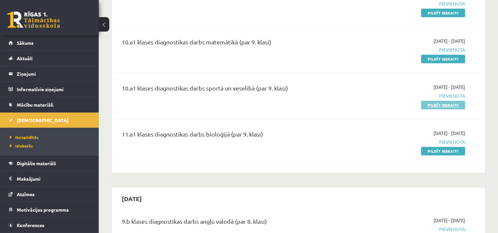
click at [426, 104] on link "Pildīt ieskaiti" at bounding box center [443, 105] width 44 height 9
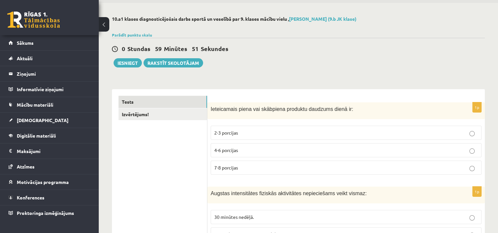
scroll to position [33, 0]
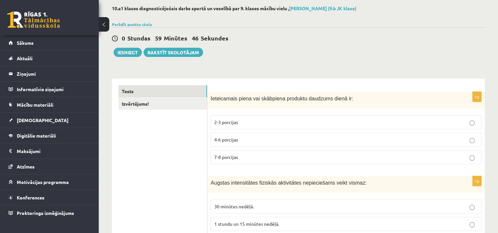
click at [351, 123] on p "2-3 porcijas" at bounding box center [346, 122] width 264 height 7
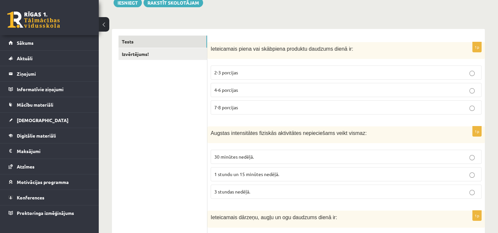
scroll to position [99, 0]
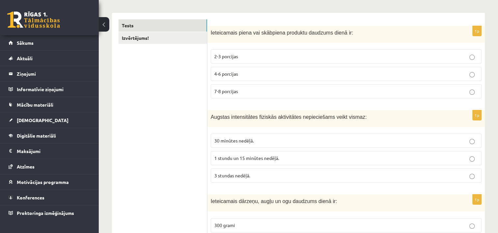
click at [275, 137] on p "30 minūtes nedēļā." at bounding box center [346, 140] width 264 height 7
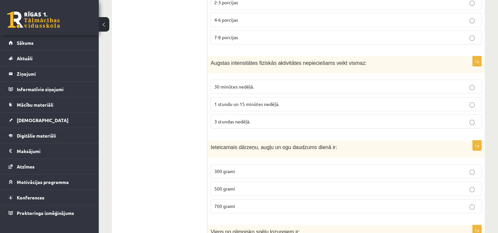
scroll to position [165, 0]
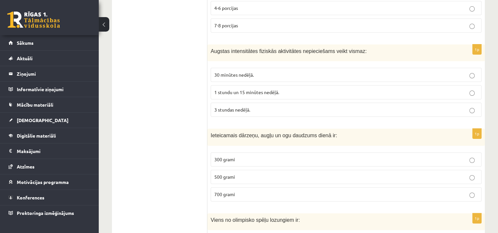
click at [250, 157] on p "300 grami" at bounding box center [346, 159] width 264 height 7
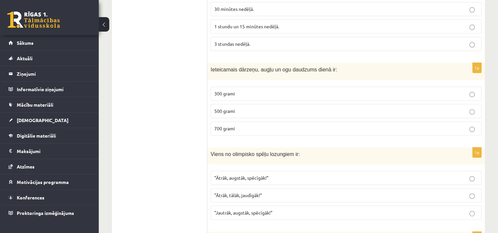
scroll to position [264, 0]
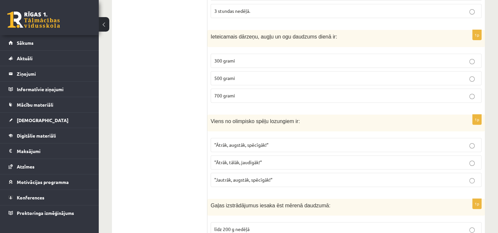
click at [276, 145] on p ""Ātrāk, augstāk, spēcīgāk!”" at bounding box center [346, 145] width 264 height 7
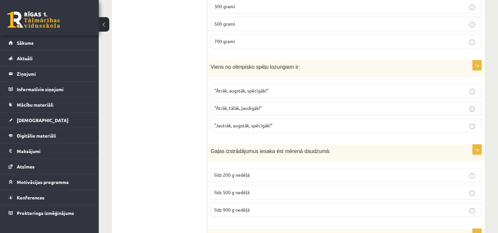
scroll to position [329, 0]
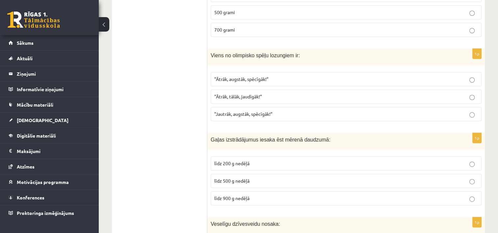
click at [262, 181] on p "līdz 500 g nedēļā" at bounding box center [346, 181] width 264 height 7
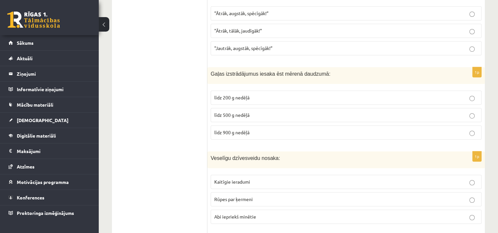
scroll to position [428, 0]
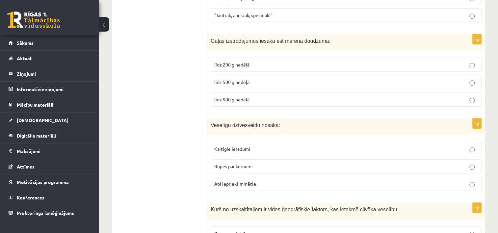
click at [268, 181] on p "Abi iepriekš minētie" at bounding box center [346, 184] width 264 height 7
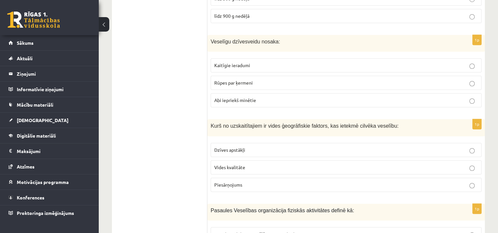
scroll to position [527, 0]
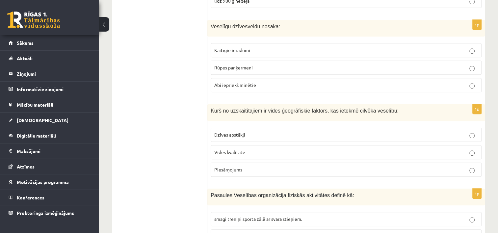
click at [258, 149] on p "Vides kvalitāte" at bounding box center [346, 152] width 264 height 7
click at [271, 166] on p "Piesārņojums" at bounding box center [346, 169] width 264 height 7
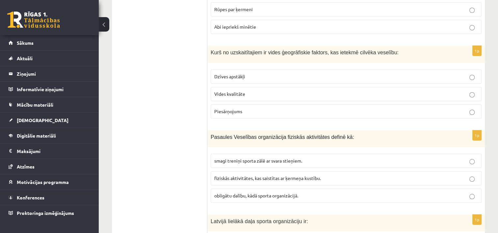
scroll to position [593, 0]
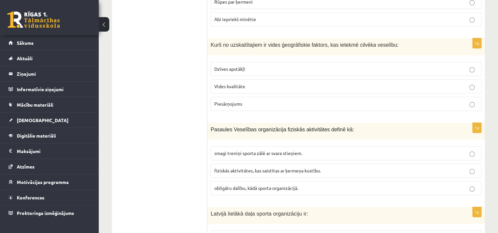
click at [319, 168] on span "fiziskās aktivitātes, kas saistītas ar ķermeņa kustību." at bounding box center [267, 171] width 107 height 6
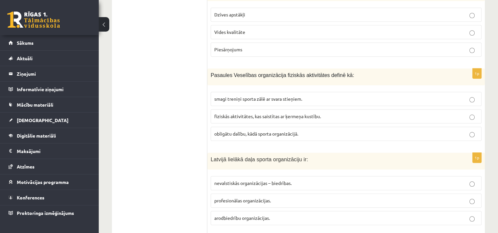
scroll to position [659, 0]
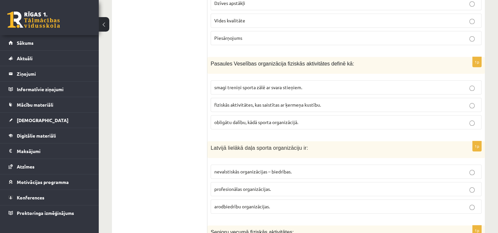
click at [285, 187] on p "profesionālas organizācijas." at bounding box center [346, 189] width 264 height 7
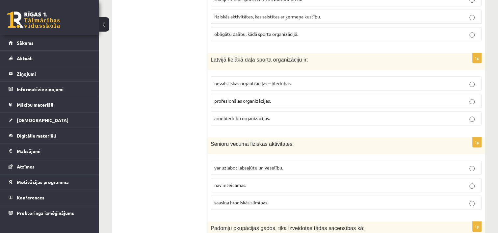
scroll to position [758, 0]
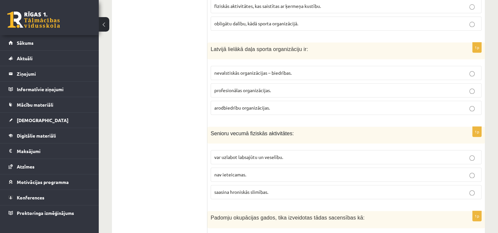
click at [272, 155] on span "var uzlabot labsajūtu un veselību." at bounding box center [248, 157] width 69 height 6
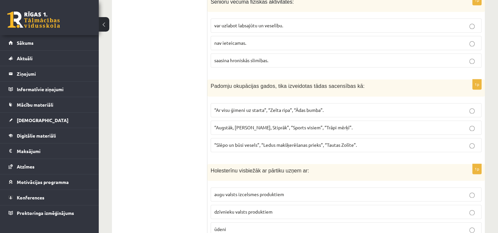
scroll to position [922, 0]
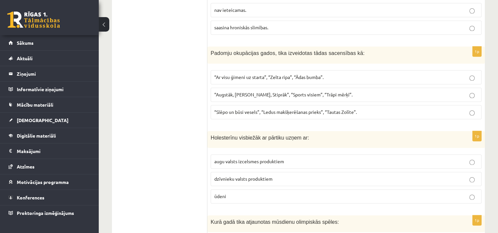
click at [286, 176] on p "dzīvnieku valsts produktiem" at bounding box center [346, 179] width 264 height 7
click at [368, 109] on p "“Slēpo un būsi vesels”, “Ledus makšķerēšanas prieks”, “Tautas Zolīte”." at bounding box center [346, 112] width 264 height 7
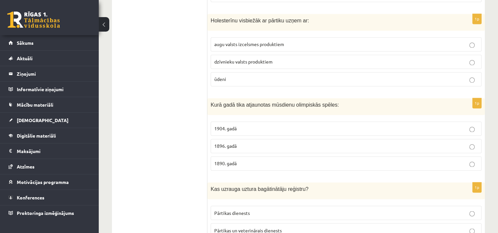
scroll to position [1054, 0]
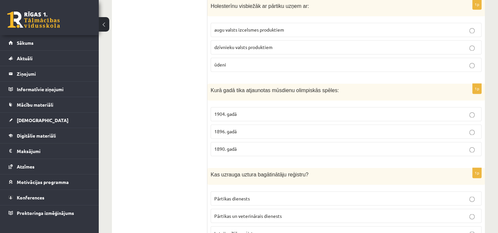
click at [464, 129] on p "1896. gadā" at bounding box center [346, 131] width 264 height 7
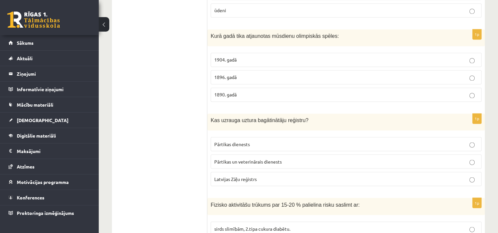
scroll to position [1120, 0]
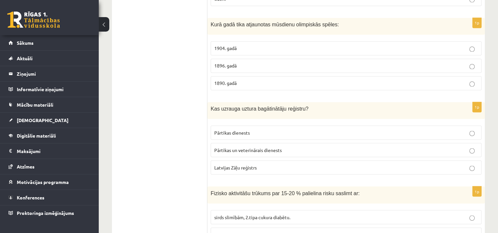
click at [303, 147] on p "Pārtikas un veterinārais dienests" at bounding box center [346, 150] width 264 height 7
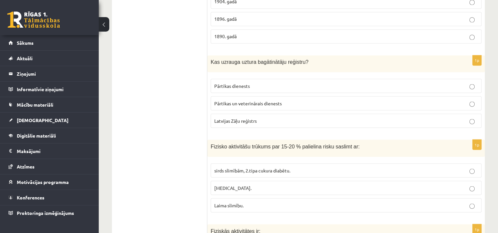
scroll to position [1186, 0]
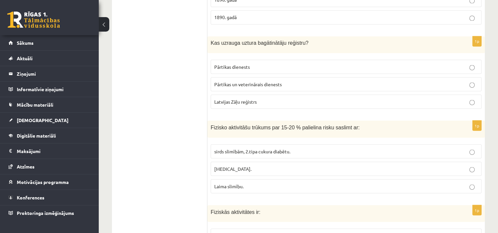
click at [299, 148] on p "sirds slimībām, 2.tipa cukura diabētu." at bounding box center [346, 151] width 264 height 7
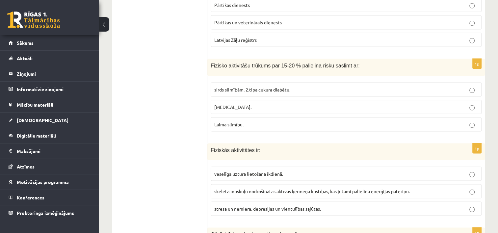
scroll to position [1252, 0]
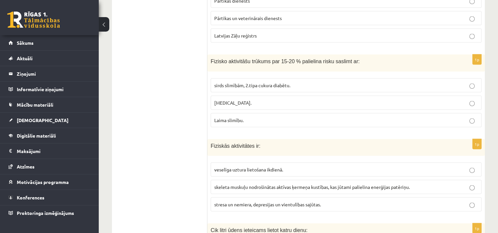
click at [339, 184] on span "skeleta muskuļu nodrošinātas aktīvas ķermeņa kustības, kas jūtami palielina ene…" at bounding box center [312, 187] width 196 height 6
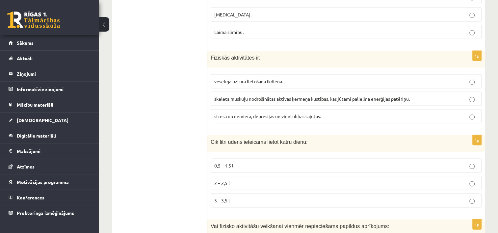
scroll to position [1351, 0]
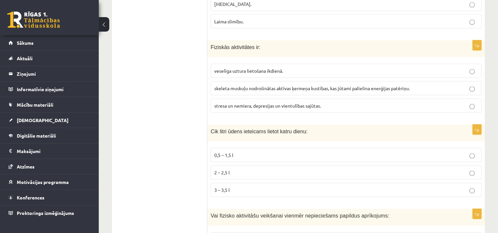
click at [242, 187] on p "3 – 3,5 l" at bounding box center [346, 190] width 264 height 7
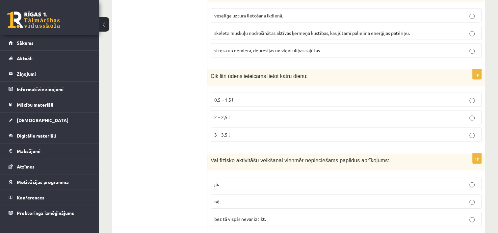
scroll to position [1416, 0]
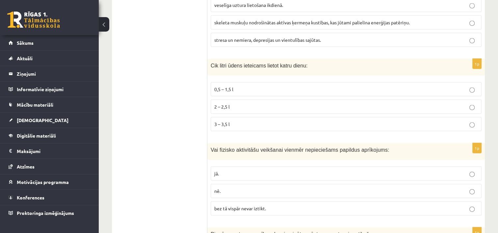
click at [229, 188] on p "nē." at bounding box center [346, 191] width 264 height 7
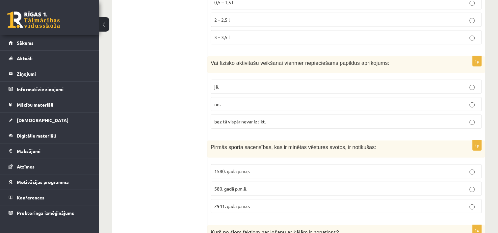
scroll to position [1515, 0]
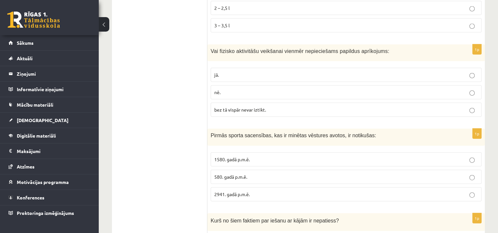
click at [312, 156] on p "1580. gadā p.m.ē." at bounding box center [346, 159] width 264 height 7
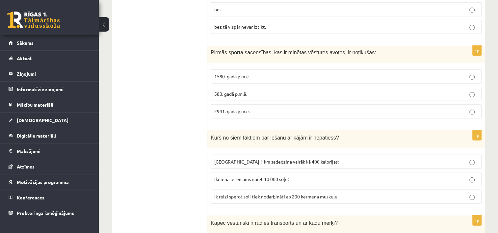
scroll to position [1614, 0]
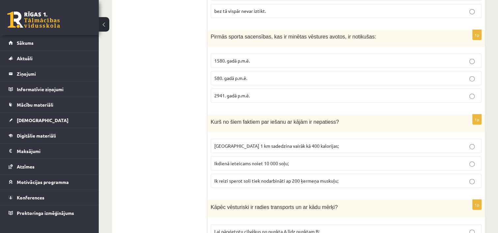
click at [347, 178] on p "Ik reizi sperot soli tiek nodarbināti ap 200 ķermeņa muskuļu;" at bounding box center [346, 181] width 264 height 7
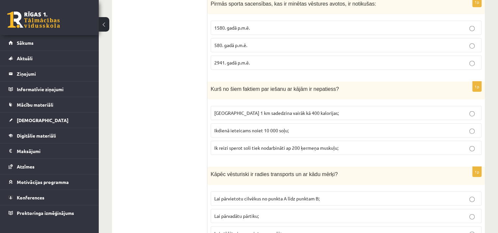
scroll to position [1680, 0]
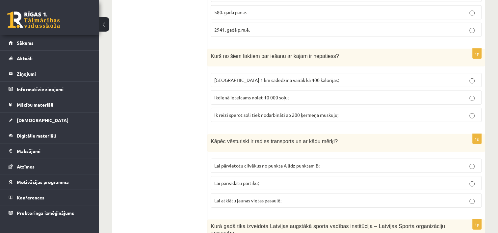
click at [302, 163] on span "Lai pārvietotu cilvēkus no punkta A līdz punktam B;" at bounding box center [266, 166] width 105 height 6
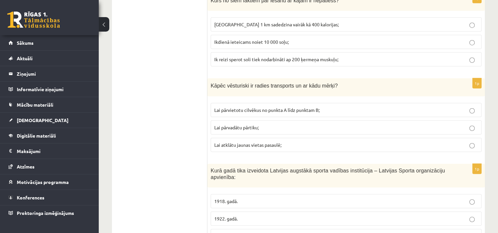
scroll to position [1746, 0]
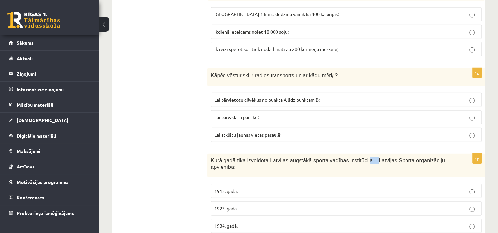
drag, startPoint x: 354, startPoint y: 152, endPoint x: 362, endPoint y: 153, distance: 7.9
click at [362, 158] on span "Kurā gadā tika izveidota Latvijas augstākā sporta vadības institūcija – Latvija…" at bounding box center [328, 164] width 235 height 13
drag, startPoint x: 362, startPoint y: 153, endPoint x: 316, endPoint y: 165, distance: 47.6
click at [316, 165] on div "1p Kurā gadā tika izveidota Latvijas augstākā sporta vadības institūcija – Latv…" at bounding box center [347, 196] width 278 height 85
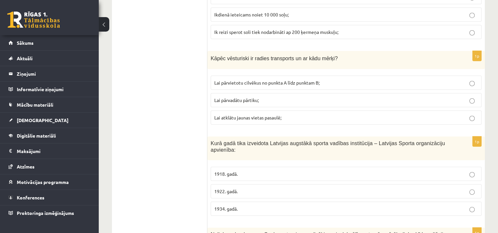
scroll to position [1779, 0]
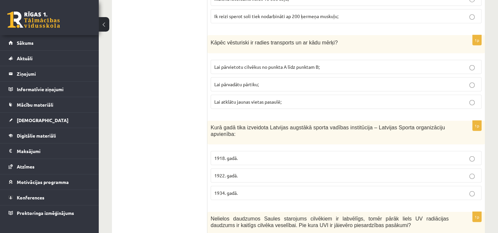
click at [249, 190] on p "1934. gadā." at bounding box center [346, 193] width 264 height 7
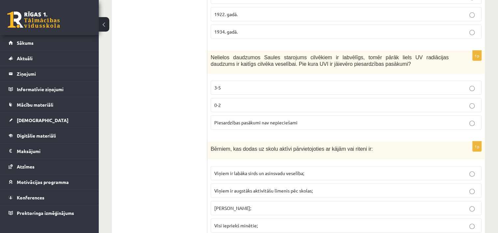
scroll to position [1943, 0]
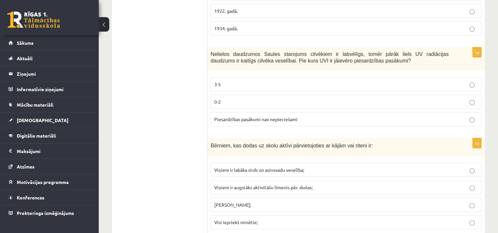
click at [309, 81] on p "3-5" at bounding box center [346, 84] width 264 height 7
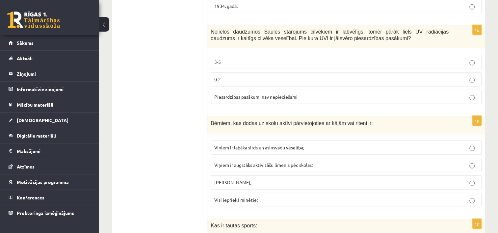
scroll to position [1976, 0]
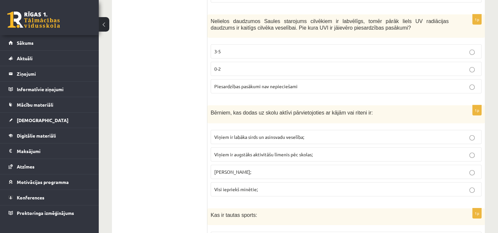
click at [282, 152] on span "Viņiem ir augstāks aktivitāšu līmenis pēc skolas;" at bounding box center [263, 155] width 98 height 6
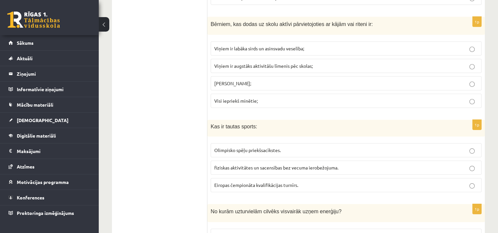
scroll to position [2075, 0]
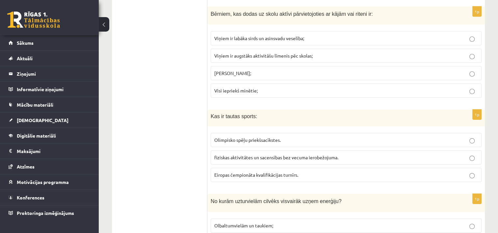
click at [349, 154] on p "fiziskas aktivitātes un sacensības bez vecuma ierobežojuma." at bounding box center [346, 157] width 264 height 7
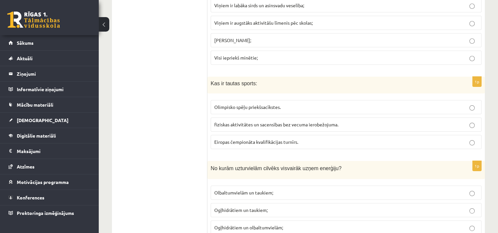
scroll to position [2141, 0]
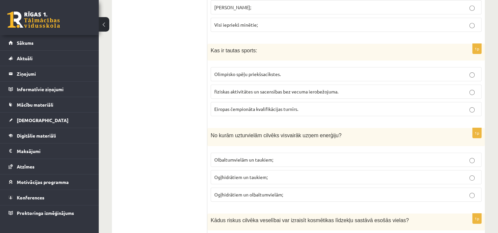
click at [273, 191] on p "Ogļhidrātiem un olbaltumvielām;" at bounding box center [346, 194] width 264 height 7
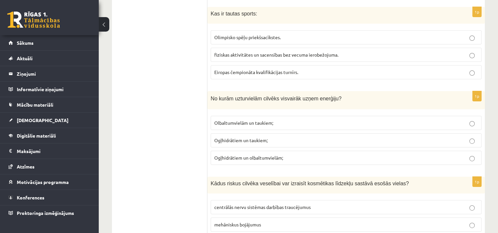
scroll to position [2207, 0]
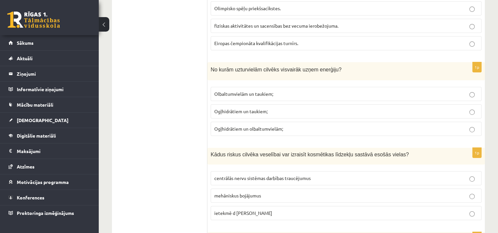
click at [333, 171] on label "centrālās nervu sistēmas darbības traucējumus" at bounding box center [346, 178] width 271 height 14
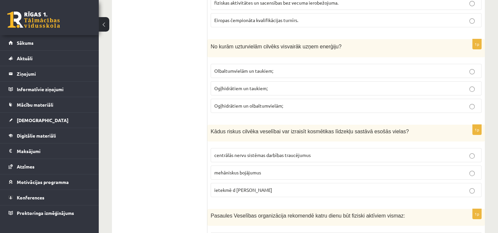
scroll to position [2240, 0]
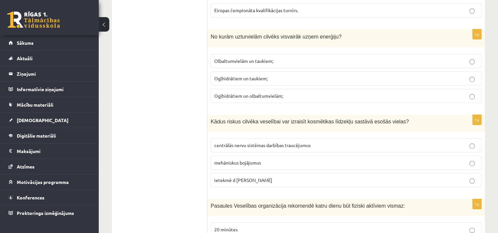
click at [269, 159] on p "mehāniskus bojājumus" at bounding box center [346, 162] width 264 height 7
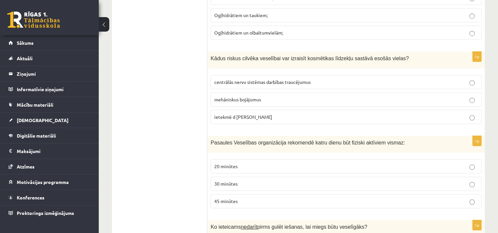
scroll to position [2306, 0]
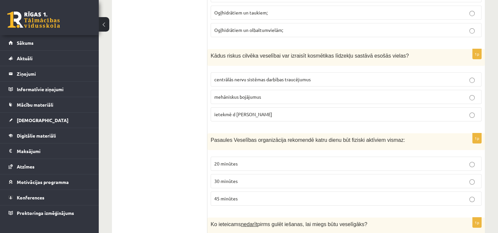
click at [256, 178] on p "30 minūtes" at bounding box center [346, 181] width 264 height 7
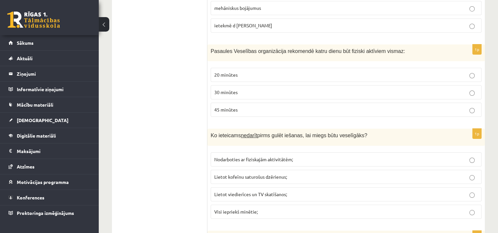
scroll to position [2405, 0]
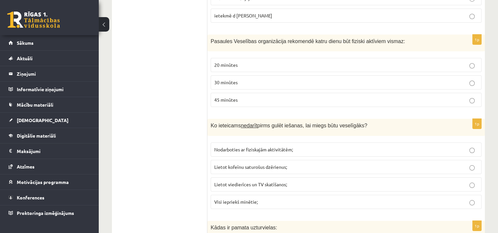
click at [267, 199] on p "Visi iepriekš minētie;" at bounding box center [346, 202] width 264 height 7
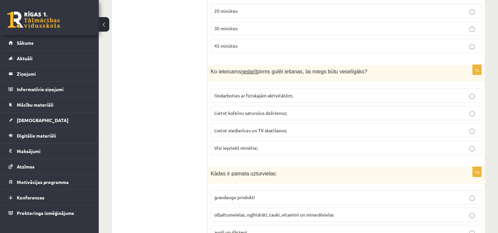
scroll to position [2470, 0]
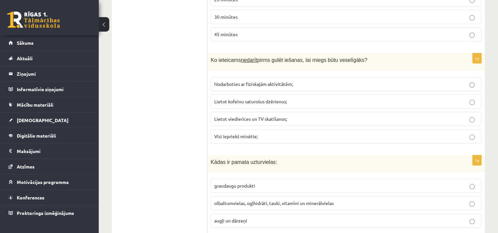
click at [342, 200] on p "olbaltumvielas, ogļhidrāti, tauki, vitamīni un minerālvielas" at bounding box center [346, 203] width 264 height 7
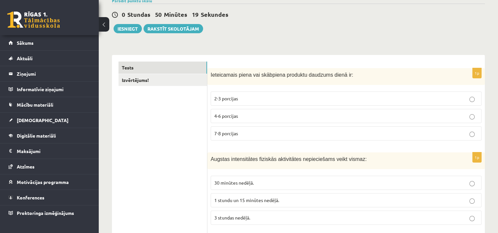
scroll to position [0, 0]
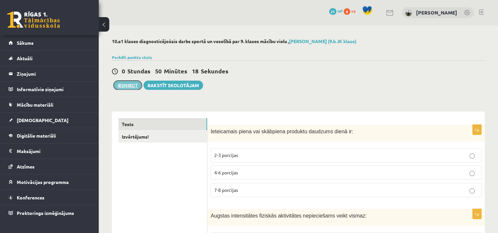
click at [139, 83] on button "Iesniegt" at bounding box center [128, 85] width 28 height 9
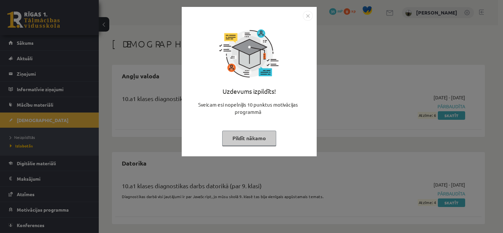
click at [263, 134] on button "Pildīt nākamo" at bounding box center [249, 138] width 54 height 15
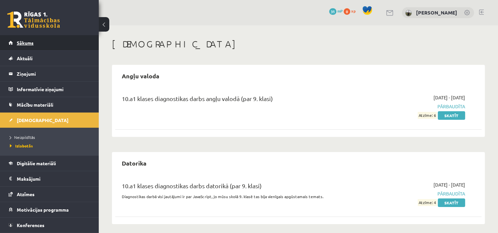
click at [22, 43] on span "Sākums" at bounding box center [25, 43] width 17 height 6
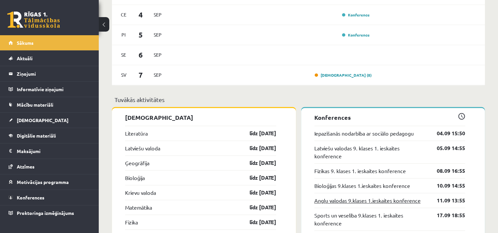
scroll to position [560, 0]
click at [138, 134] on link "Literatūra" at bounding box center [136, 133] width 23 height 8
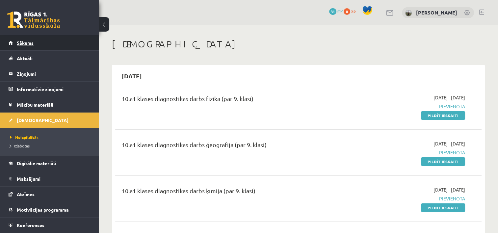
click at [33, 45] on span "Sākums" at bounding box center [25, 43] width 17 height 6
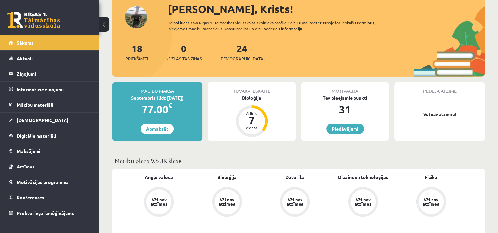
scroll to position [33, 0]
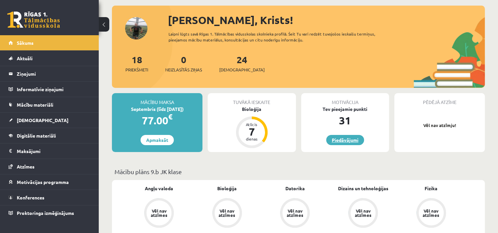
click at [332, 137] on link "Piedāvājumi" at bounding box center [345, 140] width 38 height 10
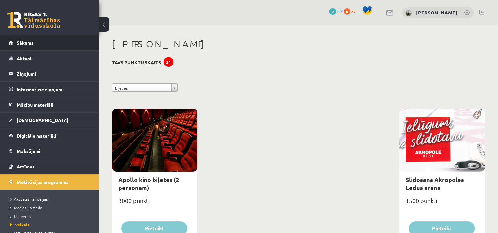
click at [24, 46] on link "Sākums" at bounding box center [50, 42] width 82 height 15
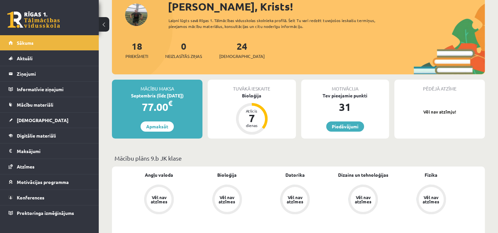
scroll to position [66, 0]
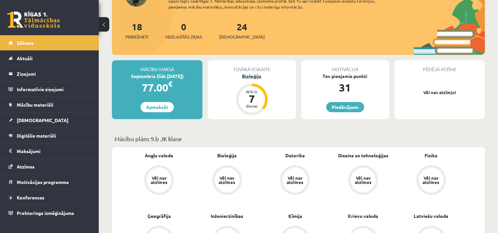
click at [256, 97] on div "7" at bounding box center [252, 99] width 20 height 11
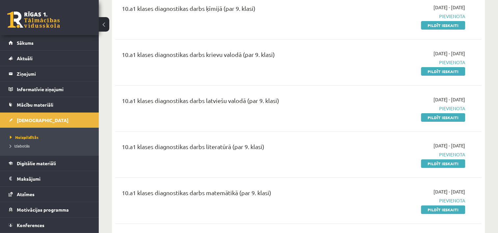
scroll to position [198, 0]
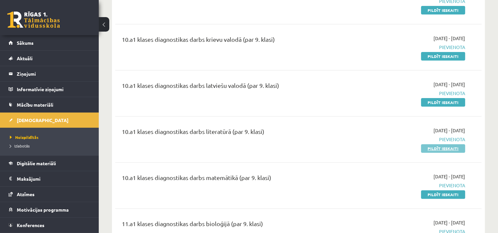
click at [441, 150] on link "Pildīt ieskaiti" at bounding box center [443, 148] width 44 height 9
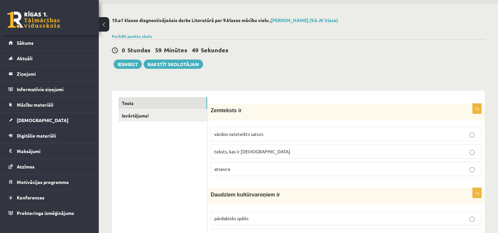
scroll to position [33, 0]
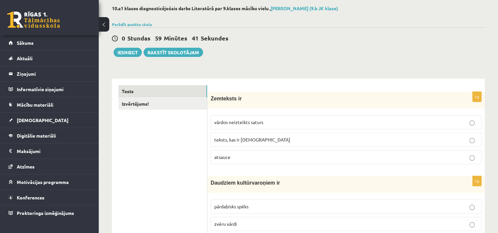
click at [287, 157] on p "atsauce" at bounding box center [346, 157] width 264 height 7
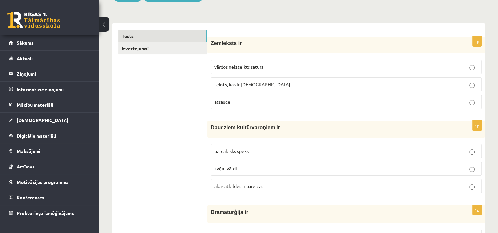
scroll to position [99, 0]
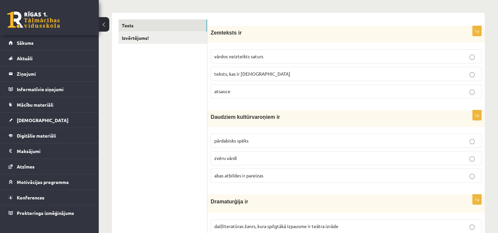
click at [283, 174] on p "abas atbildes ir pareizas" at bounding box center [346, 175] width 264 height 7
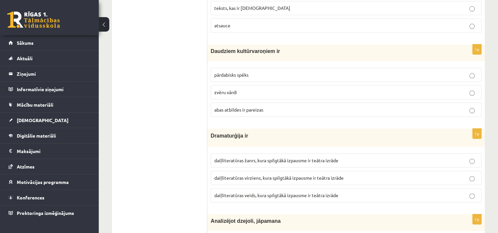
click at [281, 196] on span "daiļliteratūras veids, kura spilgtākā izpausme ir teātra izrāde" at bounding box center [276, 195] width 124 height 6
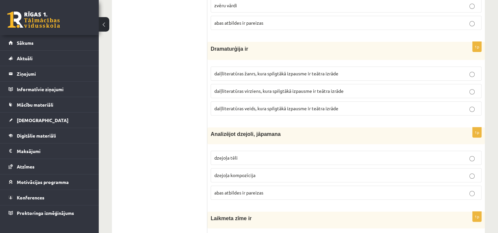
scroll to position [264, 0]
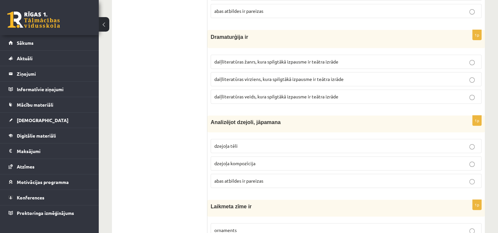
click at [272, 181] on p "abas atbildes ir pareizas" at bounding box center [346, 181] width 264 height 7
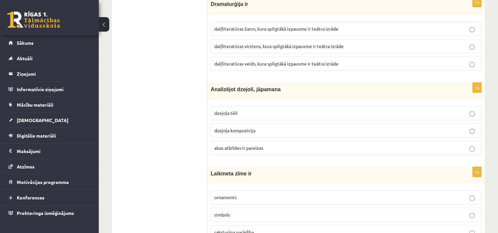
scroll to position [329, 0]
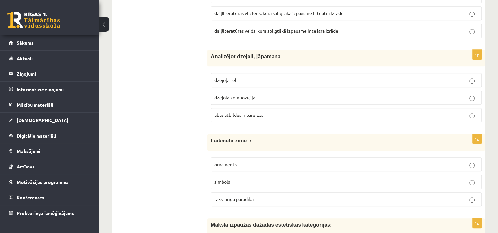
click at [244, 180] on p "simbols" at bounding box center [346, 182] width 264 height 7
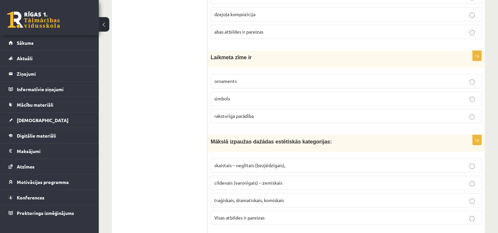
scroll to position [428, 0]
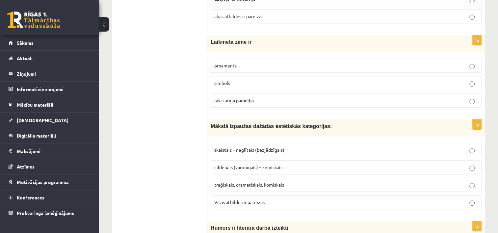
click at [307, 185] on p "traģiskais, dramatiskais, komiskais" at bounding box center [346, 184] width 264 height 7
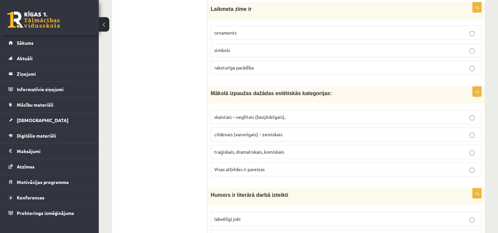
scroll to position [494, 0]
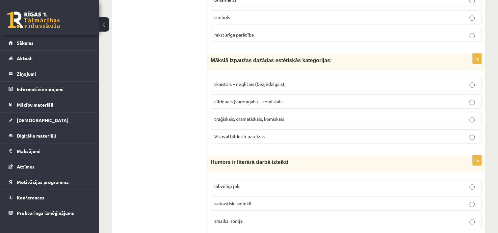
click at [250, 133] on span "Visas atbildes ir pareizas" at bounding box center [239, 136] width 50 height 6
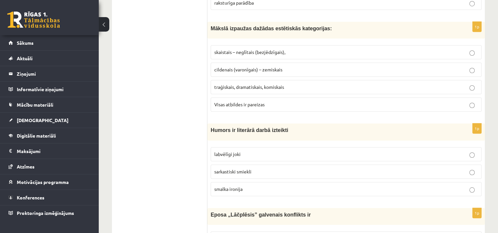
scroll to position [527, 0]
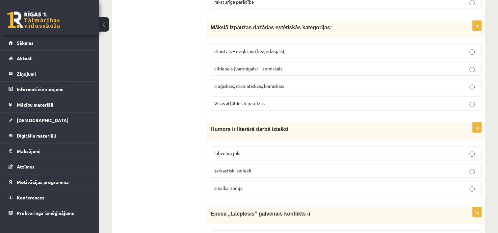
click at [252, 185] on p "smalka ironija" at bounding box center [346, 188] width 264 height 7
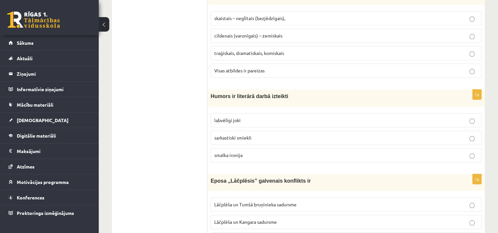
scroll to position [593, 0]
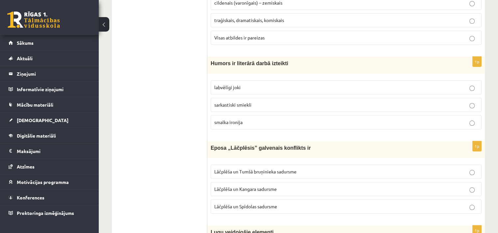
click at [308, 172] on p "Lāčplēša un Tumšā bruņinieka sadursme" at bounding box center [346, 171] width 264 height 7
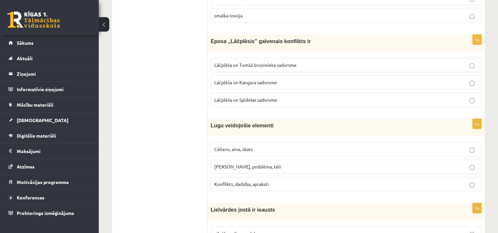
scroll to position [725, 0]
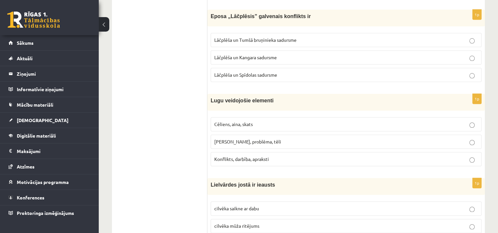
click at [278, 156] on p "Konflikts, darbība, apraksti" at bounding box center [346, 159] width 264 height 7
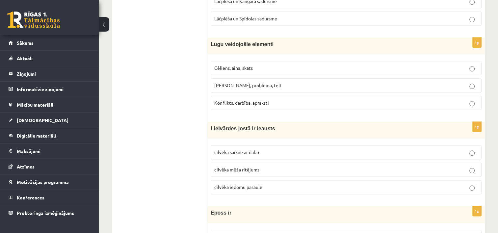
scroll to position [791, 0]
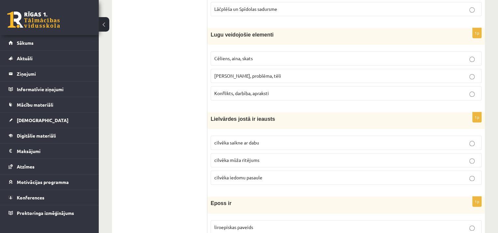
click at [264, 157] on p "cilvēka mūža ritējums" at bounding box center [346, 160] width 264 height 7
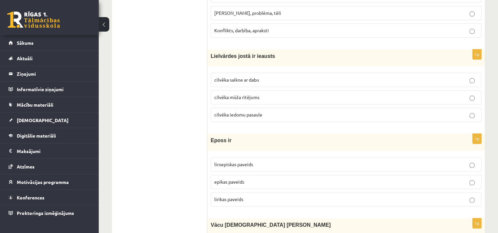
scroll to position [856, 0]
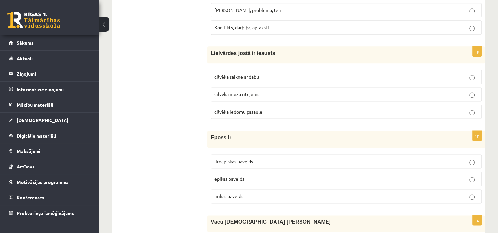
click at [254, 176] on p "epikas paveids" at bounding box center [346, 179] width 264 height 7
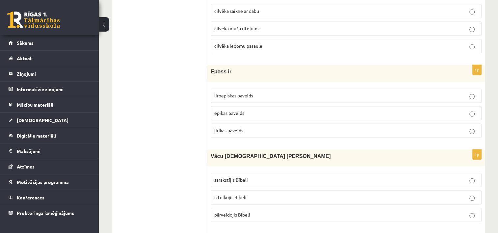
scroll to position [955, 0]
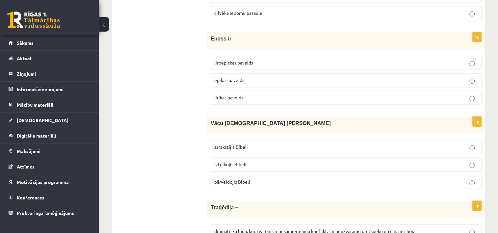
click at [252, 161] on p "iztulkojis Bībeli" at bounding box center [346, 164] width 264 height 7
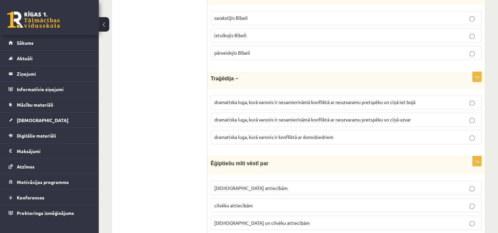
scroll to position [1087, 0]
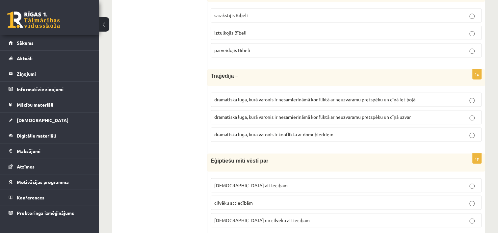
click at [429, 96] on p "dramatiska luga, kurā varonis ir nesamierināmā konfliktā ar neuzvaramu pretspēk…" at bounding box center [346, 99] width 264 height 7
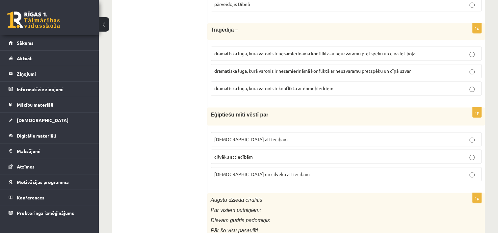
scroll to position [1153, 0]
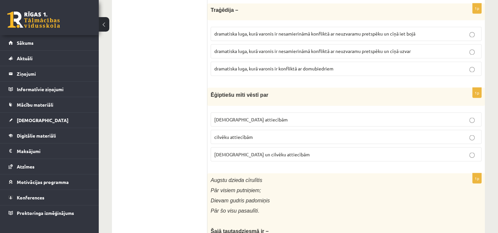
click at [288, 151] on p "Dievu un cilvēku attiecībām" at bounding box center [346, 154] width 264 height 7
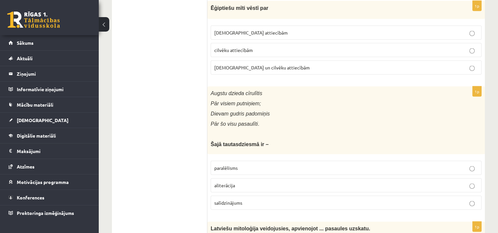
scroll to position [1252, 0]
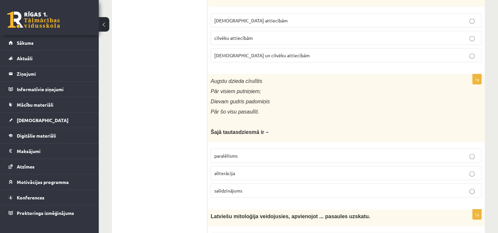
click at [246, 153] on p "paralēlisms" at bounding box center [346, 156] width 264 height 7
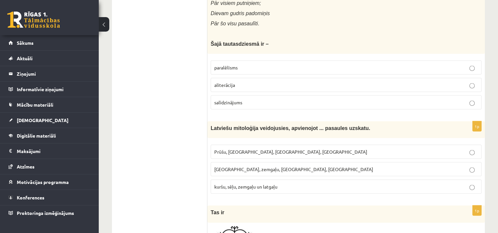
scroll to position [1351, 0]
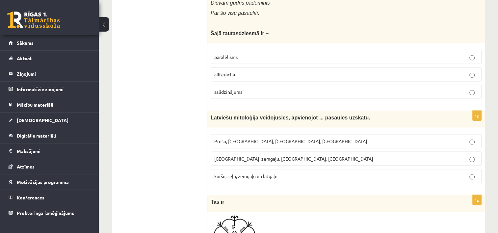
click at [285, 173] on p "kuršu, sēļu, zemgaļu un latgaļu" at bounding box center [346, 176] width 264 height 7
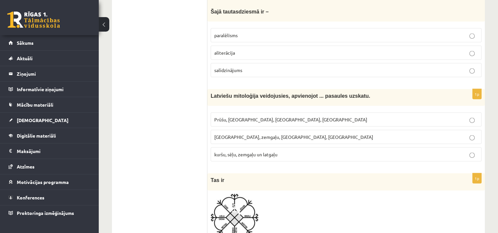
scroll to position [1449, 0]
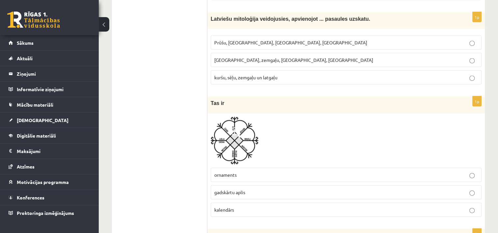
click at [246, 189] on p "gadskārtu aplis" at bounding box center [346, 192] width 264 height 7
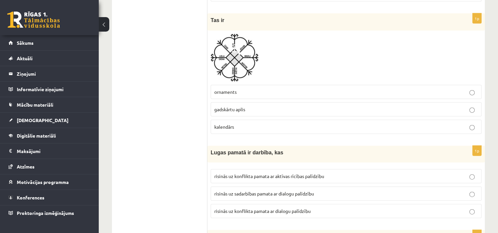
scroll to position [1548, 0]
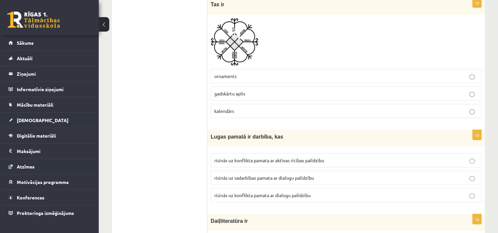
click at [324, 175] on p "risinās uz sadarbības pamata ar dialogu palīdzību" at bounding box center [346, 178] width 264 height 7
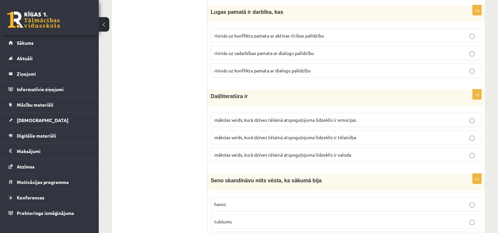
scroll to position [1680, 0]
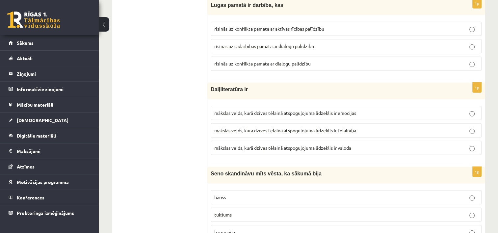
click at [362, 145] on p "mākslas veids, kurā dzīves tēlainā atspoguļojuma līdzeklis ir valoda" at bounding box center [346, 148] width 264 height 7
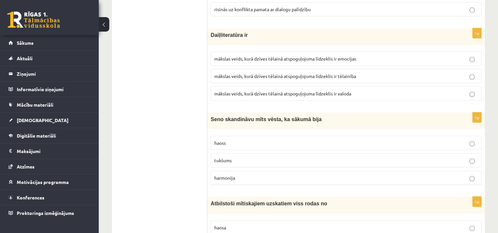
scroll to position [1746, 0]
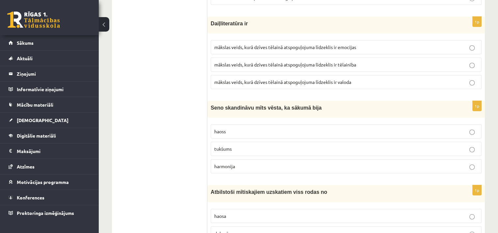
click at [237, 128] on p "haoss" at bounding box center [346, 131] width 264 height 7
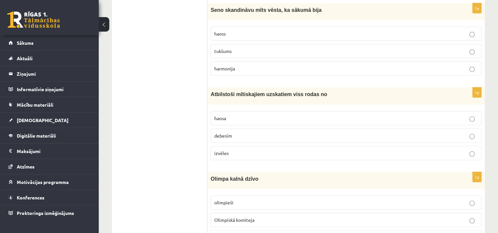
scroll to position [1845, 0]
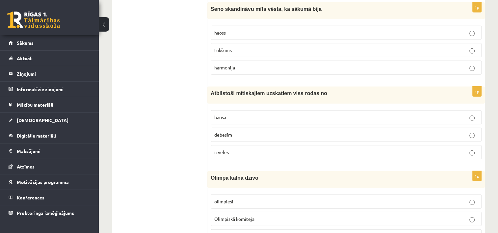
click at [248, 114] on p "haosa" at bounding box center [346, 117] width 264 height 7
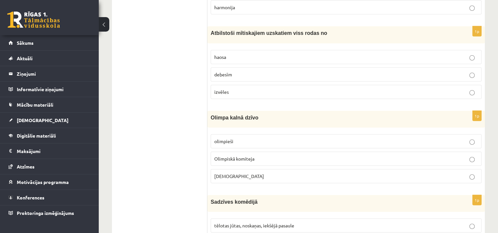
scroll to position [1910, 0]
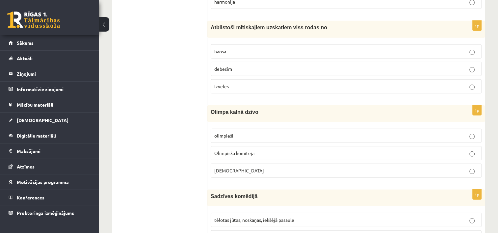
click at [231, 167] on p "Dievi" at bounding box center [346, 170] width 264 height 7
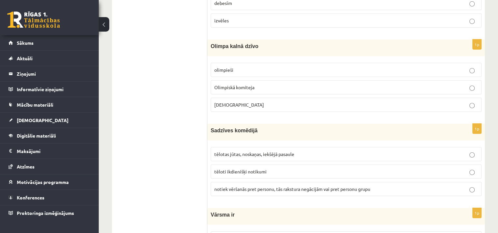
scroll to position [2009, 0]
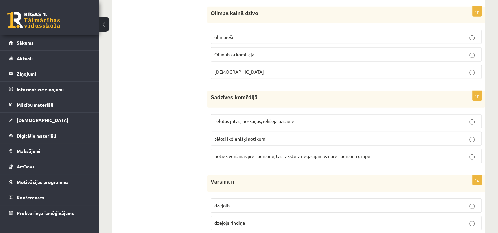
click at [272, 135] on p "tēloti ikdienišķi notikumi" at bounding box center [346, 138] width 264 height 7
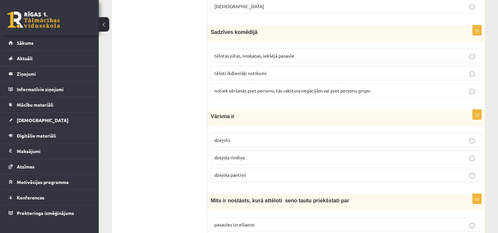
scroll to position [2075, 0]
click at [243, 154] on span "dzejoļa rindiņa" at bounding box center [229, 157] width 31 height 6
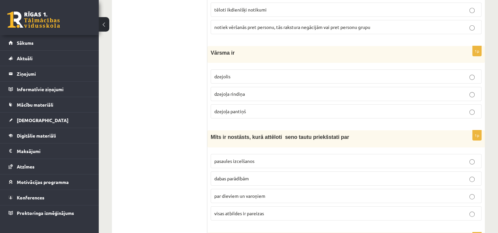
scroll to position [2141, 0]
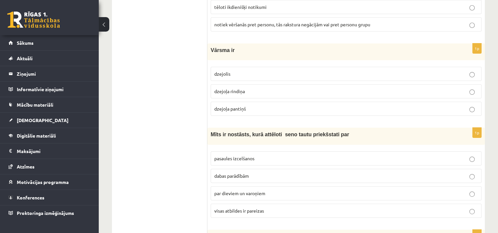
click at [282, 208] on p "visas atbildes ir pareizas" at bounding box center [346, 211] width 264 height 7
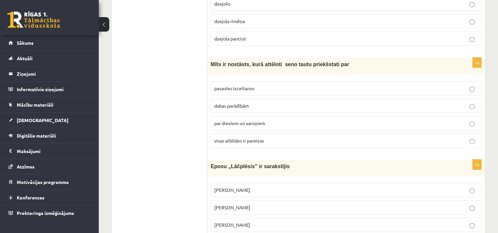
scroll to position [2240, 0]
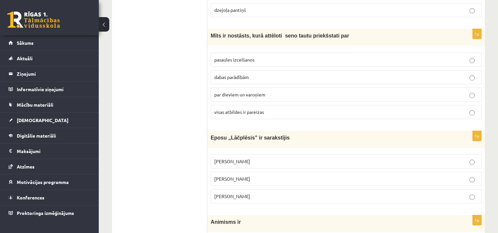
click at [256, 158] on p "Andrievs Pumpurs" at bounding box center [346, 161] width 264 height 7
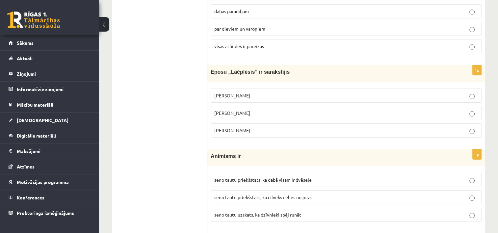
click at [309, 211] on p "seno tautu uzskats, ka dzīvnieki spēj runāt" at bounding box center [346, 214] width 264 height 7
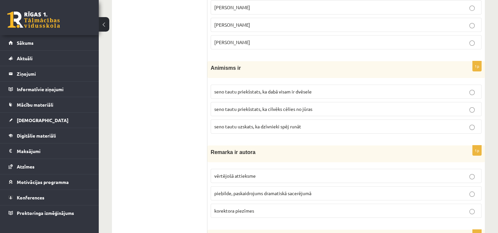
scroll to position [2405, 0]
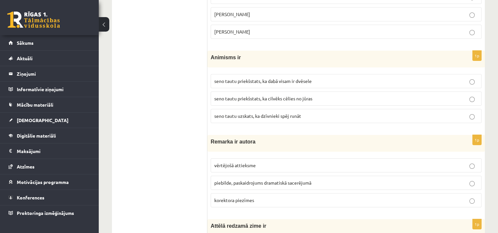
click at [318, 180] on p "piebilde, paskaidrojums dramatiskā sacerējumā" at bounding box center [346, 183] width 264 height 7
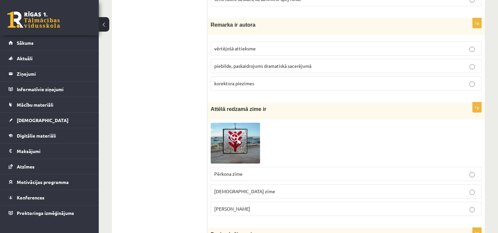
scroll to position [2536, 0]
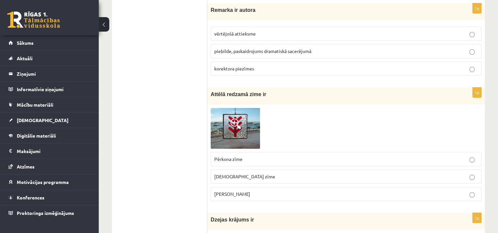
click at [249, 156] on p "Pērkona zīme" at bounding box center [346, 159] width 264 height 7
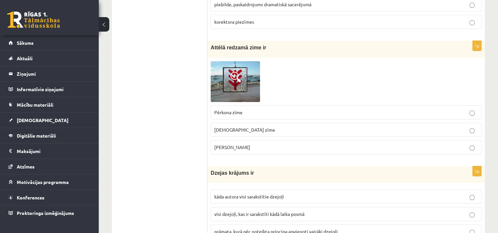
scroll to position [2601, 0]
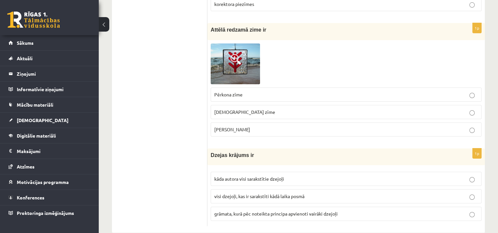
click at [348, 210] on p "grāmata, kurā pēc noteikta principa apvienoti vairāki dzejoļi" at bounding box center [346, 213] width 264 height 7
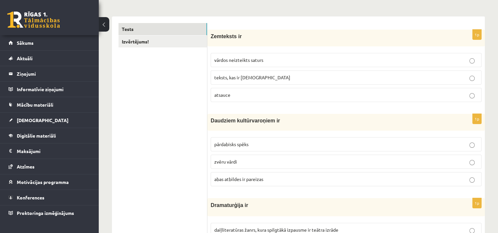
scroll to position [0, 0]
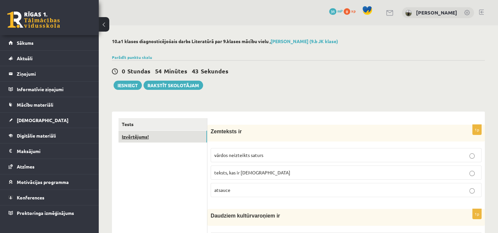
click at [141, 137] on link "Izvērtējums!" at bounding box center [163, 137] width 89 height 12
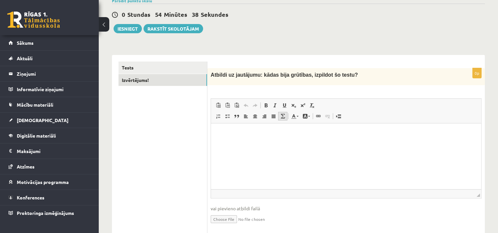
scroll to position [66, 0]
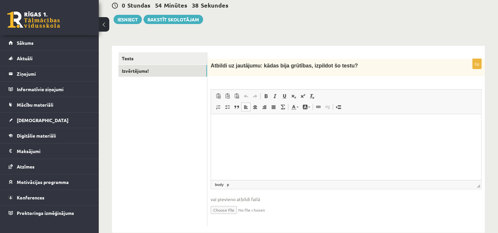
click at [265, 134] on html at bounding box center [346, 124] width 270 height 20
click at [128, 20] on button "Iesniegt" at bounding box center [128, 19] width 28 height 9
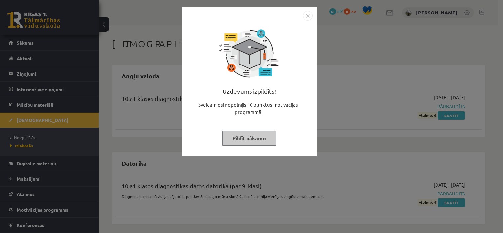
click at [251, 141] on button "Pildīt nākamo" at bounding box center [249, 138] width 54 height 15
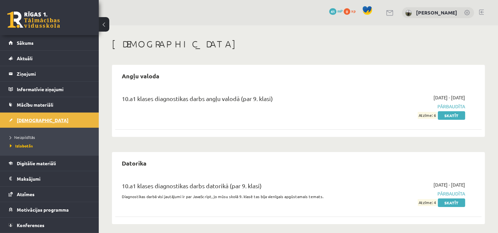
click at [26, 118] on span "[DEMOGRAPHIC_DATA]" at bounding box center [43, 120] width 52 height 6
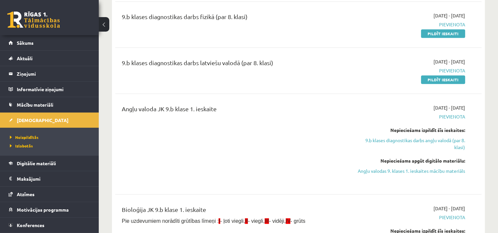
scroll to position [527, 0]
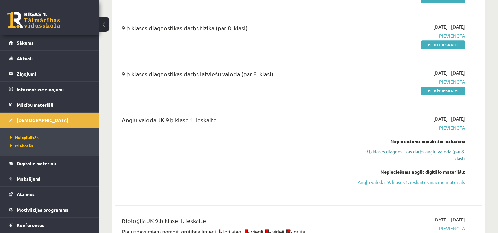
click at [435, 151] on link "9.b klases diagnostikas darbs angļu valodā (par 8. klasi)" at bounding box center [411, 155] width 108 height 14
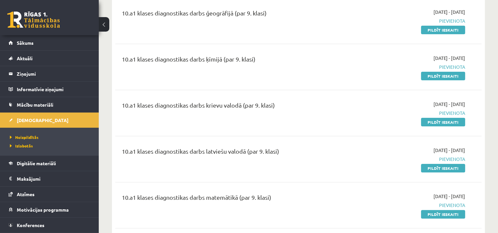
scroll to position [165, 0]
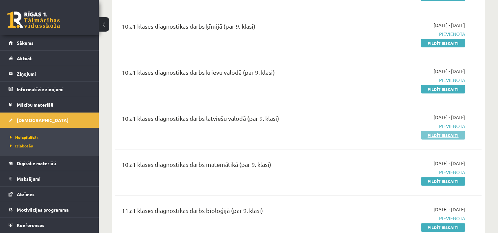
click at [434, 136] on link "Pildīt ieskaiti" at bounding box center [443, 135] width 44 height 9
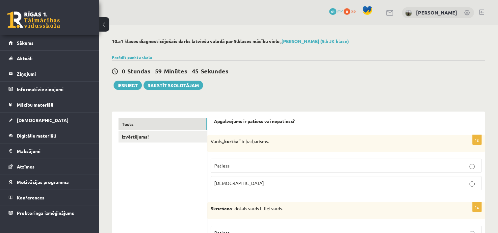
scroll to position [33, 0]
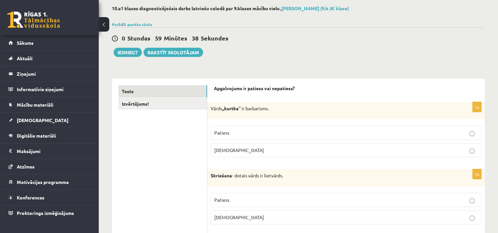
click at [281, 134] on p "Patiess" at bounding box center [346, 132] width 264 height 7
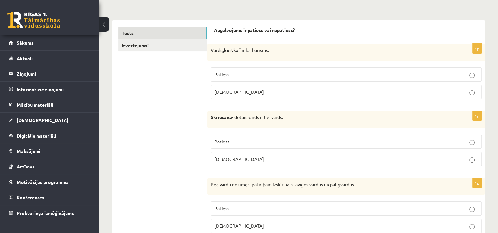
scroll to position [99, 0]
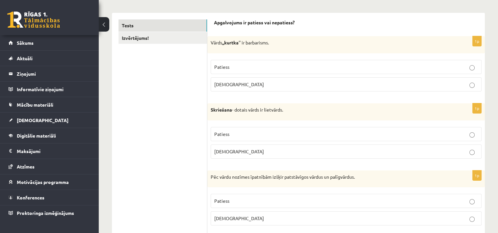
click at [250, 151] on p "Aplams" at bounding box center [346, 151] width 264 height 7
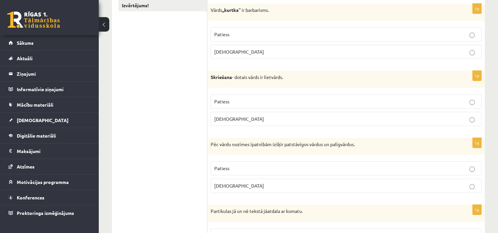
scroll to position [132, 0]
click at [238, 166] on p "Patiess" at bounding box center [346, 168] width 264 height 7
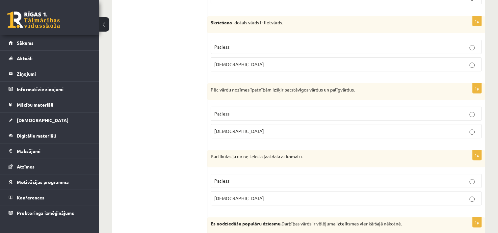
scroll to position [198, 0]
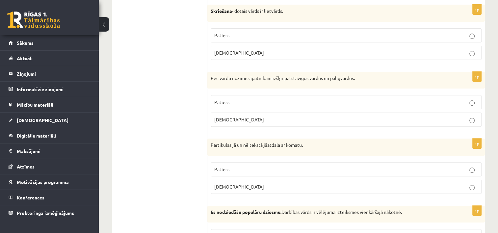
click at [235, 187] on p "Aplams" at bounding box center [346, 186] width 264 height 7
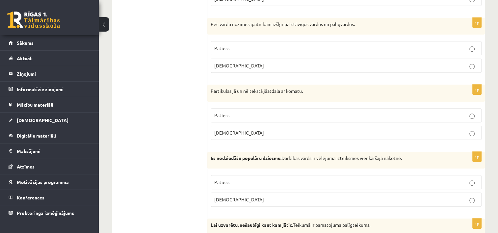
scroll to position [264, 0]
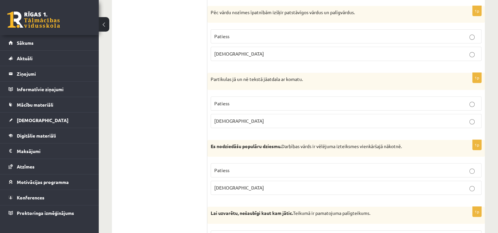
click at [246, 184] on p "Aplams" at bounding box center [346, 187] width 264 height 7
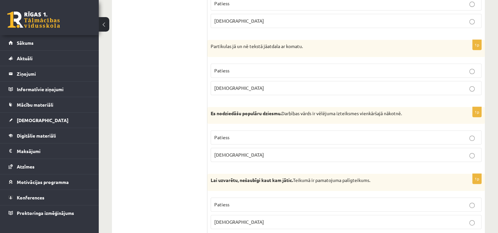
scroll to position [329, 0]
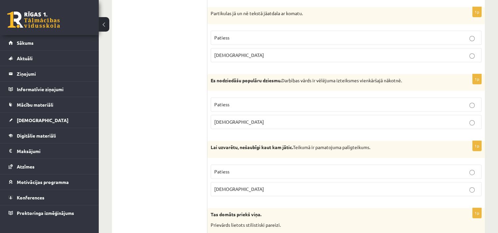
click at [244, 173] on p "Patiess" at bounding box center [346, 171] width 264 height 7
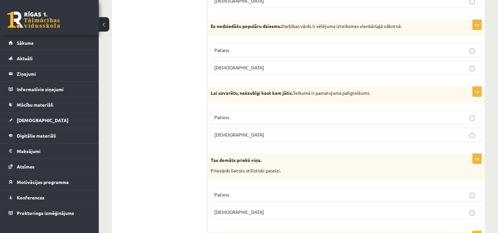
scroll to position [395, 0]
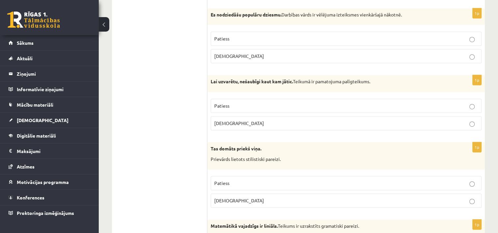
click at [240, 183] on p "Patiess" at bounding box center [346, 183] width 264 height 7
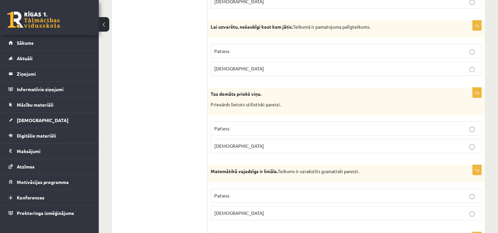
scroll to position [461, 0]
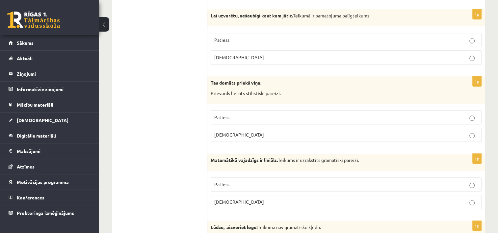
click at [240, 199] on p "Aplams" at bounding box center [346, 202] width 264 height 7
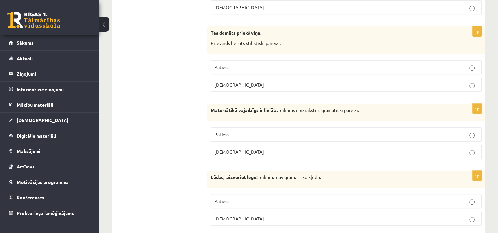
scroll to position [527, 0]
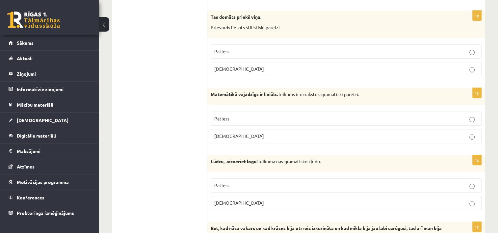
click at [238, 200] on p "Aplams" at bounding box center [346, 203] width 264 height 7
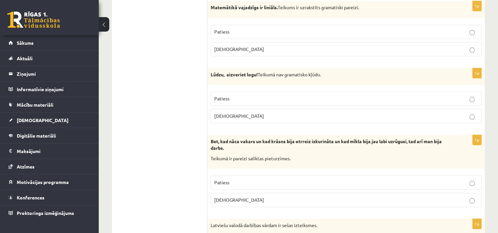
scroll to position [626, 0]
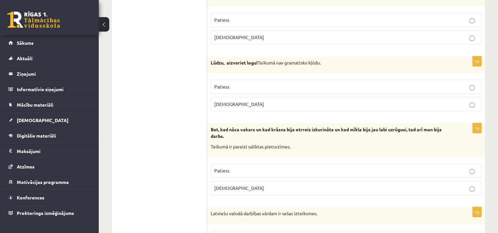
click at [233, 185] on p "Aplams" at bounding box center [346, 188] width 264 height 7
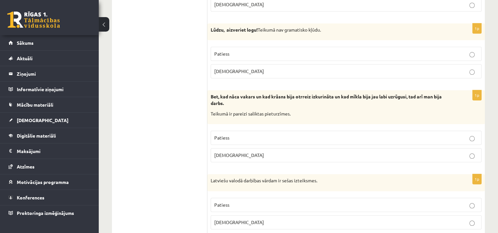
scroll to position [692, 0]
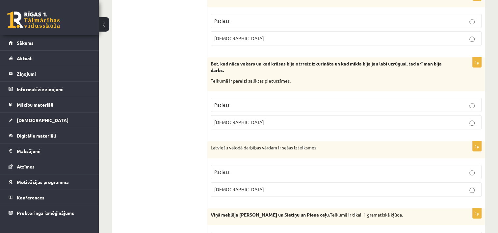
click at [250, 172] on p "Patiess" at bounding box center [346, 172] width 264 height 7
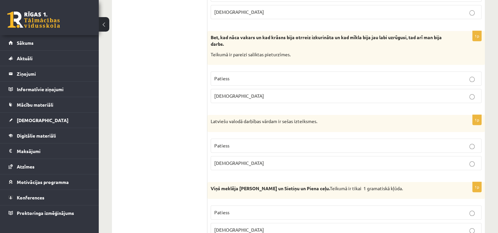
scroll to position [758, 0]
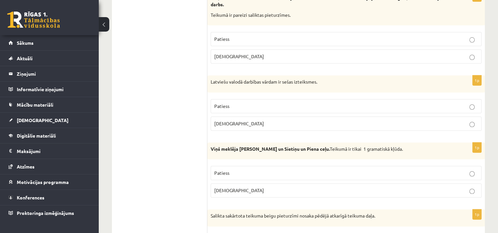
click at [245, 170] on p "Patiess" at bounding box center [346, 173] width 264 height 7
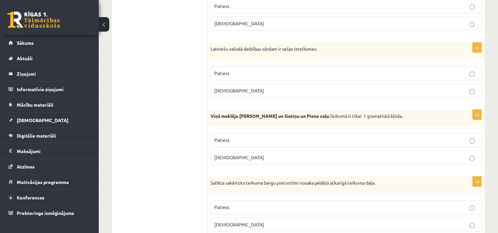
scroll to position [823, 0]
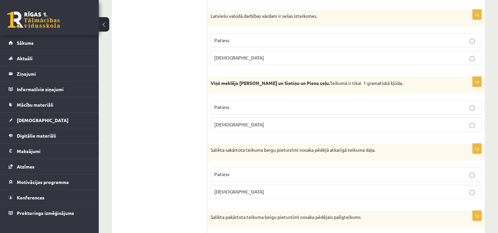
click at [251, 171] on p "Patiess" at bounding box center [346, 174] width 264 height 7
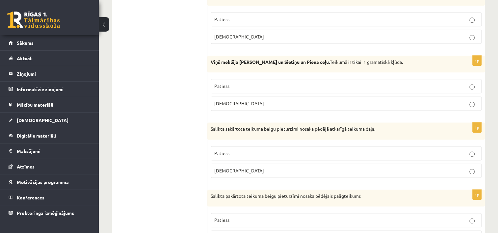
scroll to position [856, 0]
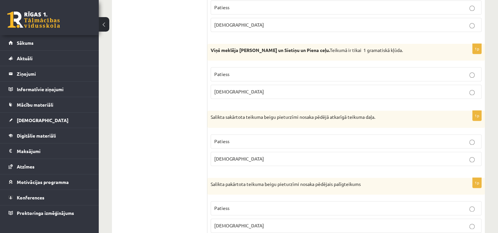
click at [241, 222] on p "Aplams" at bounding box center [346, 225] width 264 height 7
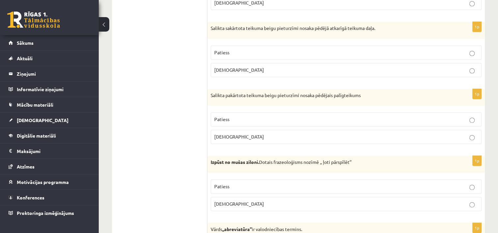
scroll to position [955, 0]
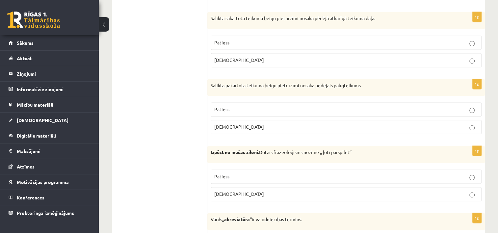
click at [252, 173] on p "Patiess" at bounding box center [346, 176] width 264 height 7
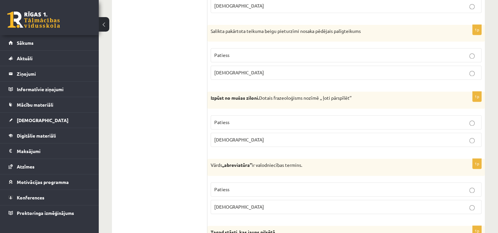
scroll to position [1021, 0]
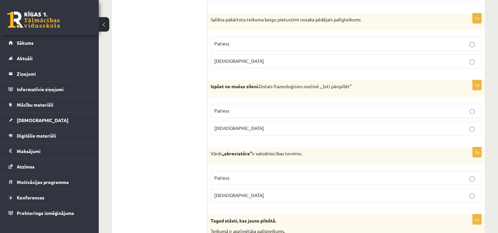
click at [235, 192] on p "Aplams" at bounding box center [346, 195] width 264 height 7
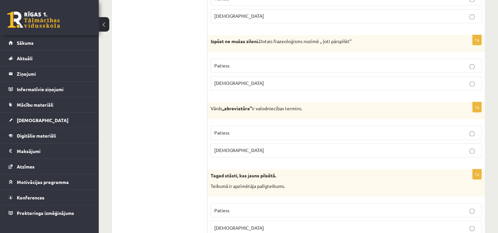
scroll to position [1087, 0]
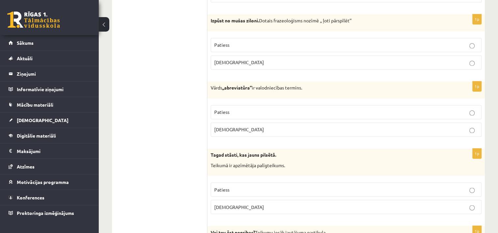
click at [236, 186] on p "Patiess" at bounding box center [346, 189] width 264 height 7
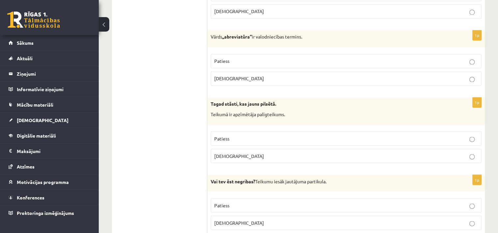
scroll to position [1153, 0]
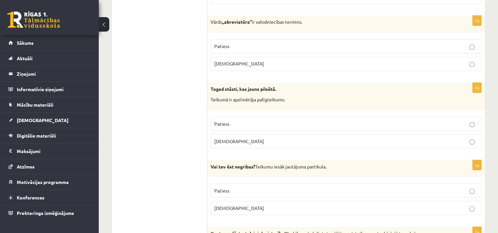
click at [241, 187] on p "Patiess" at bounding box center [346, 190] width 264 height 7
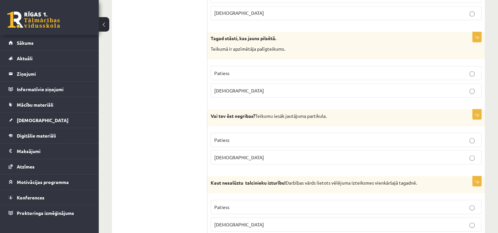
scroll to position [1219, 0]
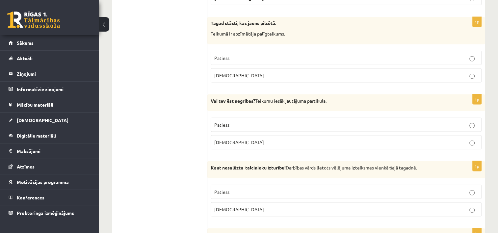
click at [245, 188] on p "Patiess" at bounding box center [346, 191] width 264 height 7
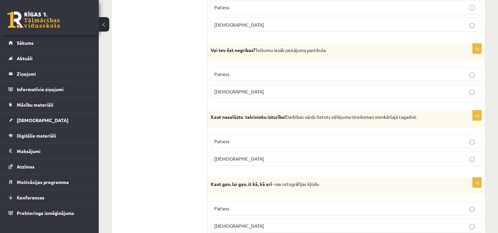
scroll to position [1285, 0]
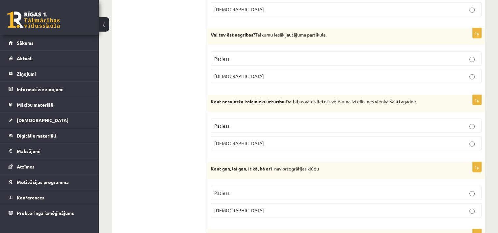
click at [238, 190] on p "Patiess" at bounding box center [346, 193] width 264 height 7
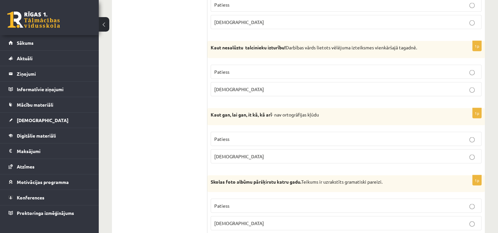
scroll to position [1351, 0]
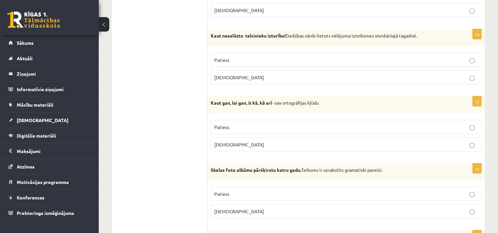
click at [260, 191] on p "Patiess" at bounding box center [346, 194] width 264 height 7
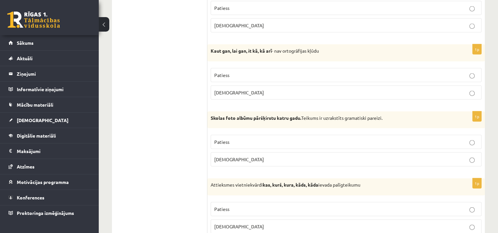
scroll to position [1416, 0]
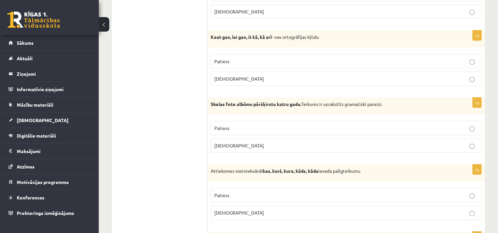
click at [237, 192] on p "Patiess" at bounding box center [346, 195] width 264 height 7
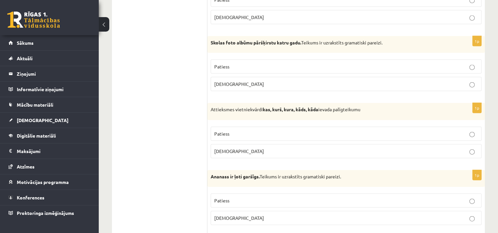
scroll to position [1482, 0]
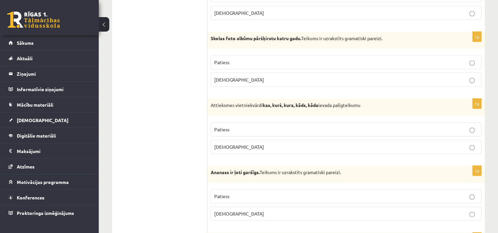
click at [237, 194] on p "Patiess" at bounding box center [346, 196] width 264 height 7
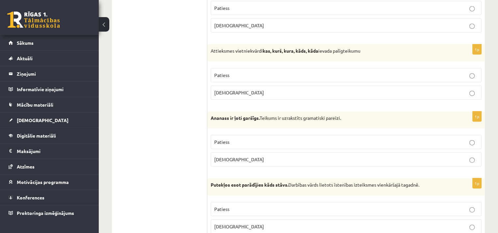
scroll to position [1548, 0]
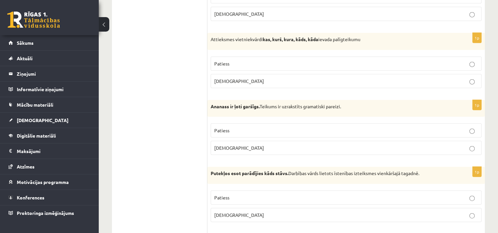
click at [248, 195] on p "Patiess" at bounding box center [346, 197] width 264 height 7
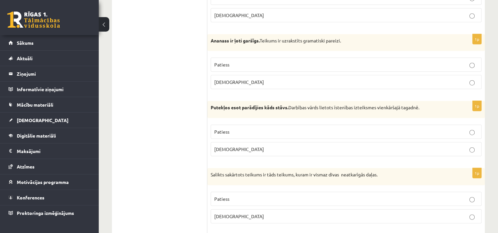
click at [241, 213] on p "Aplams" at bounding box center [346, 216] width 264 height 7
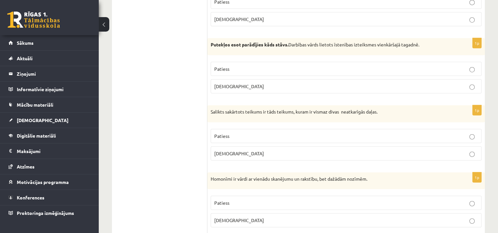
scroll to position [1680, 0]
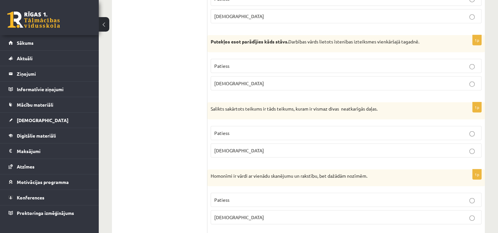
click at [249, 197] on p "Patiess" at bounding box center [346, 200] width 264 height 7
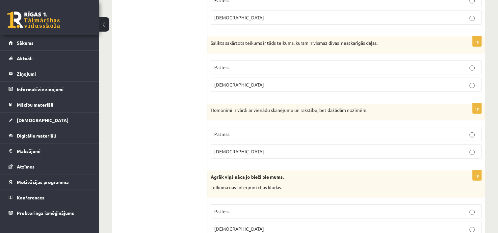
scroll to position [1779, 0]
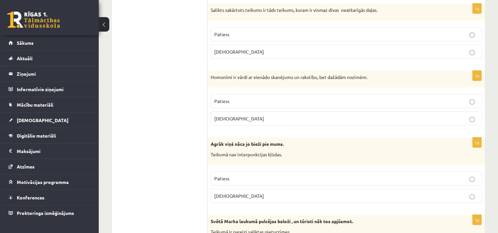
click at [233, 193] on p "Aplams" at bounding box center [346, 196] width 264 height 7
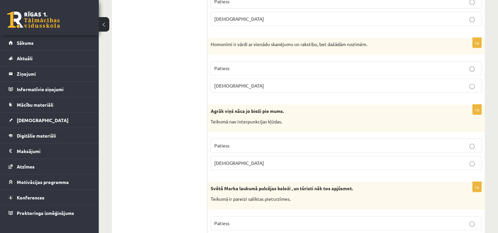
scroll to position [1845, 0]
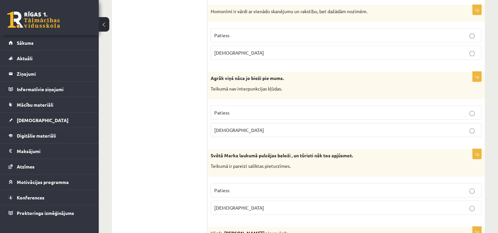
click at [234, 205] on p "Aplams" at bounding box center [346, 208] width 264 height 7
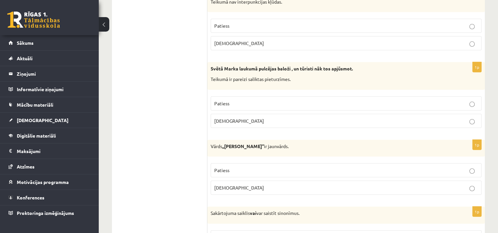
scroll to position [1943, 0]
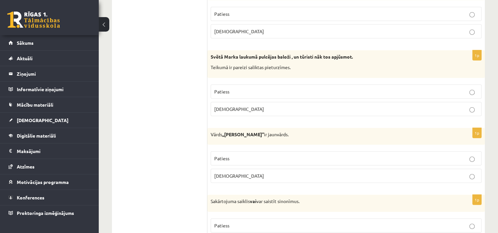
click at [236, 155] on p "Patiess" at bounding box center [346, 158] width 264 height 7
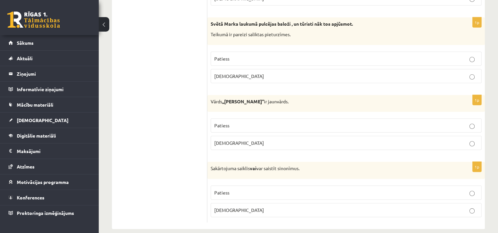
scroll to position [1978, 0]
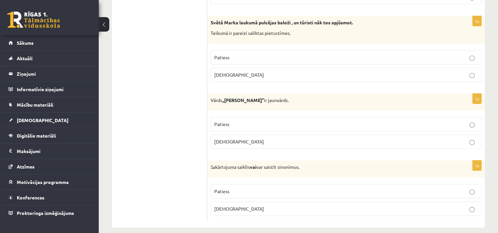
click at [248, 188] on p "Patiess" at bounding box center [346, 191] width 264 height 7
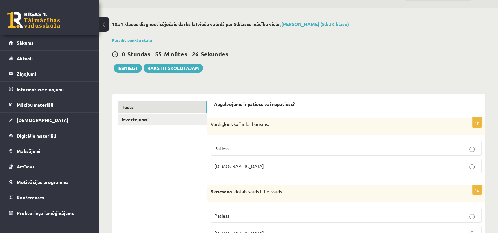
scroll to position [0, 0]
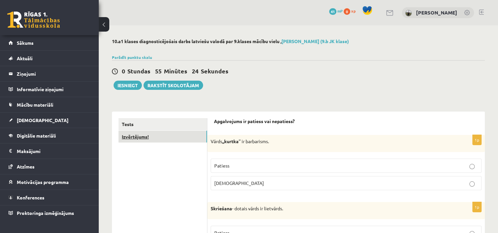
click at [146, 140] on link "Izvērtējums!" at bounding box center [163, 137] width 89 height 12
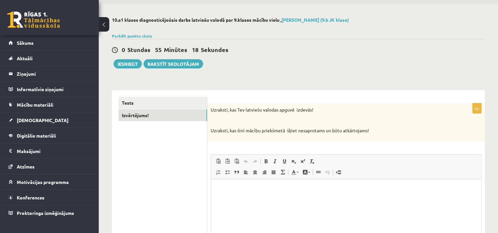
scroll to position [33, 0]
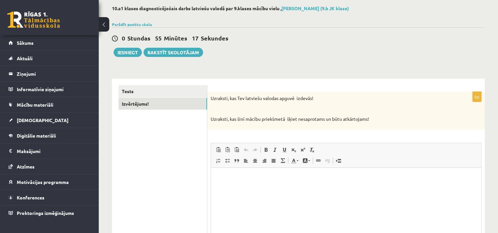
click at [228, 119] on p "Uzraksti, kas šinī mācību priekšmetā šķiet nesaprotams un būtu atkārtojams!" at bounding box center [330, 119] width 238 height 7
click at [249, 187] on html at bounding box center [346, 178] width 270 height 20
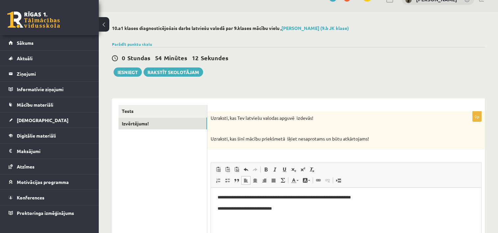
scroll to position [0, 0]
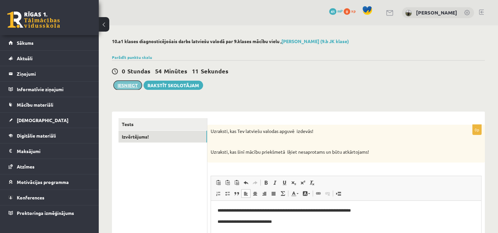
click at [134, 85] on button "Iesniegt" at bounding box center [128, 85] width 28 height 9
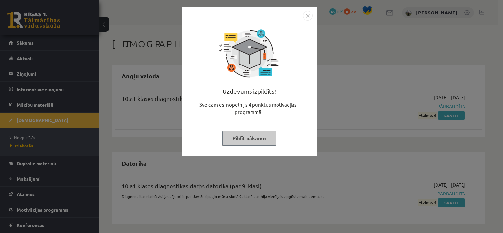
click at [252, 138] on button "Pildīt nākamo" at bounding box center [249, 138] width 54 height 15
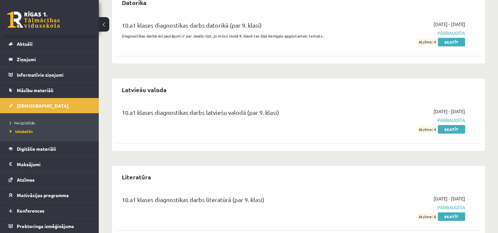
scroll to position [265, 0]
